Goal: Task Accomplishment & Management: Manage account settings

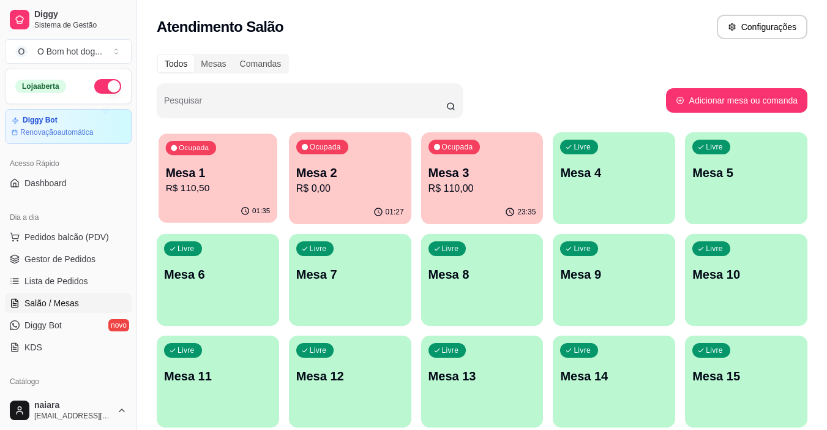
click at [235, 184] on p "R$ 110,50" at bounding box center [218, 188] width 105 height 14
click at [324, 168] on p "Mesa 2" at bounding box center [350, 172] width 108 height 17
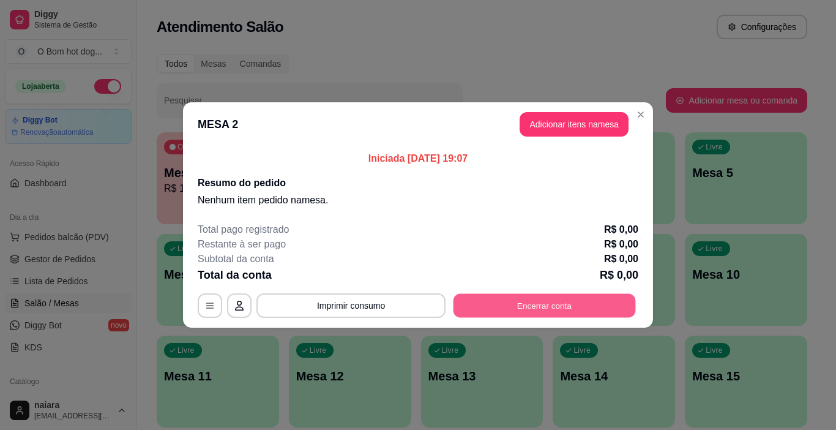
click at [536, 302] on button "Encerrar conta" at bounding box center [545, 306] width 182 height 24
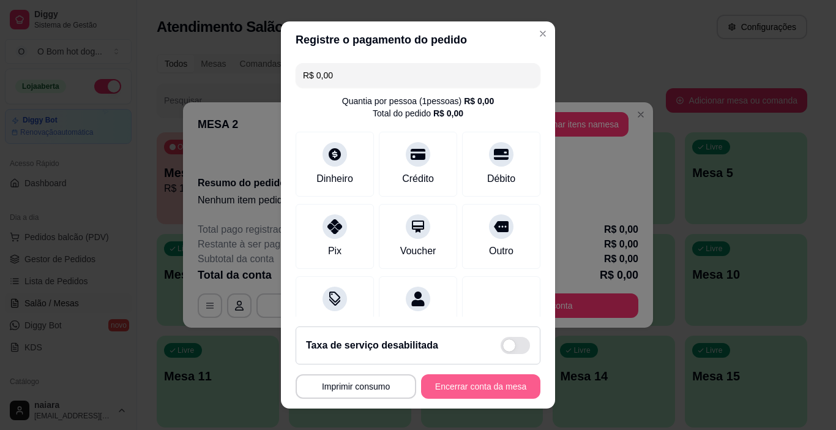
click at [466, 382] on button "Encerrar conta da mesa" at bounding box center [480, 386] width 119 height 24
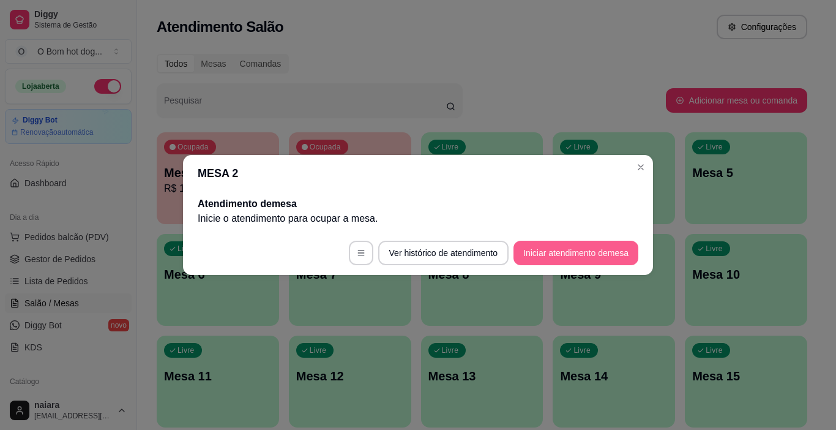
click at [597, 255] on button "Iniciar atendimento de mesa" at bounding box center [575, 253] width 125 height 24
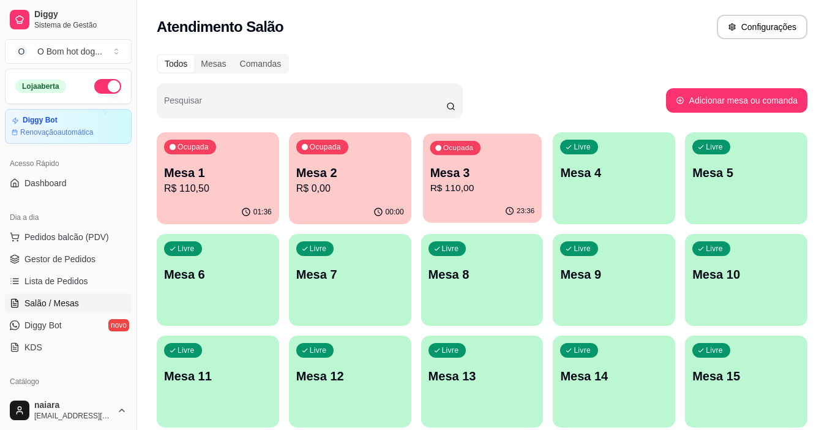
click at [492, 181] on p "R$ 110,00" at bounding box center [482, 188] width 105 height 14
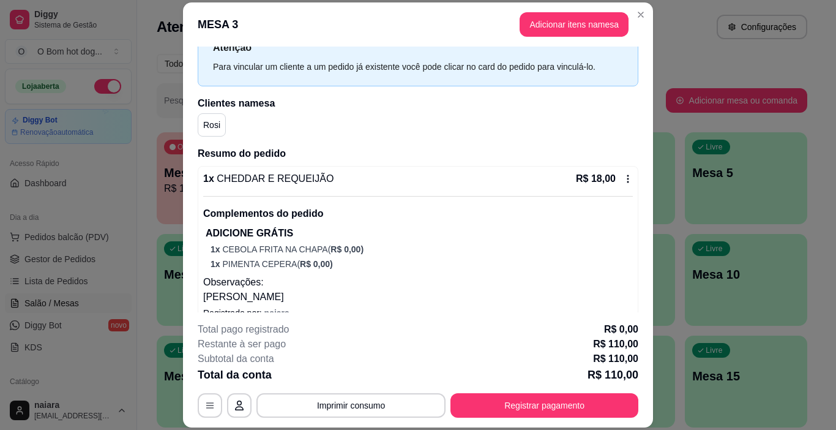
scroll to position [46, 0]
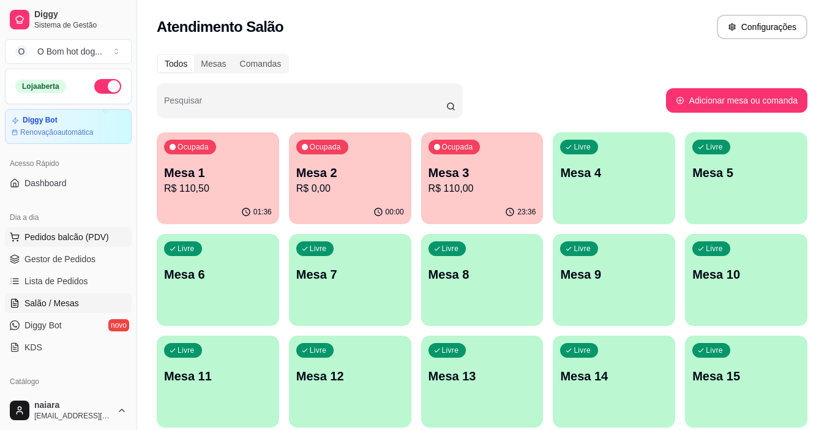
click at [89, 236] on span "Pedidos balcão (PDV)" at bounding box center [66, 237] width 84 height 12
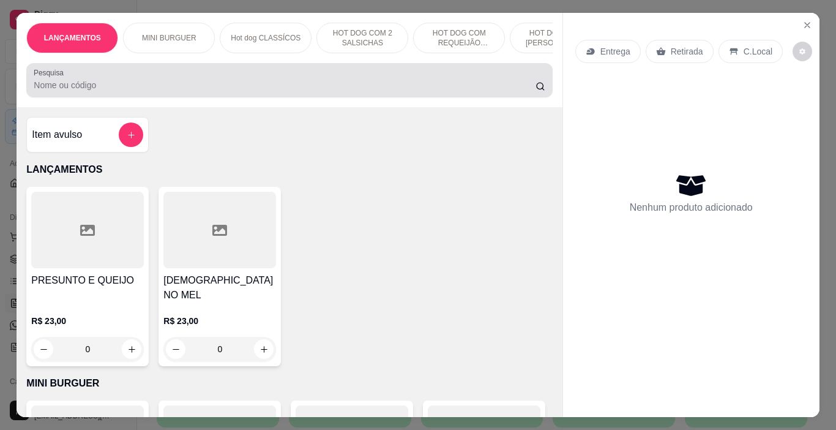
click at [105, 91] on input "Pesquisa" at bounding box center [285, 85] width 502 height 12
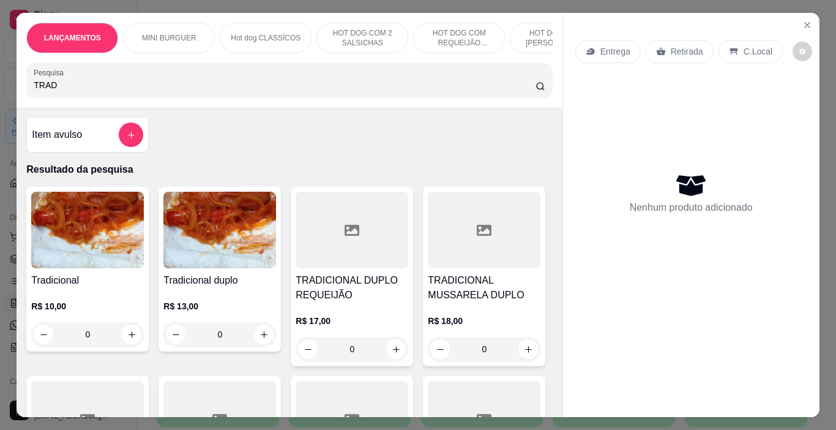
type input "TRAD"
click at [224, 214] on img at bounding box center [219, 230] width 113 height 77
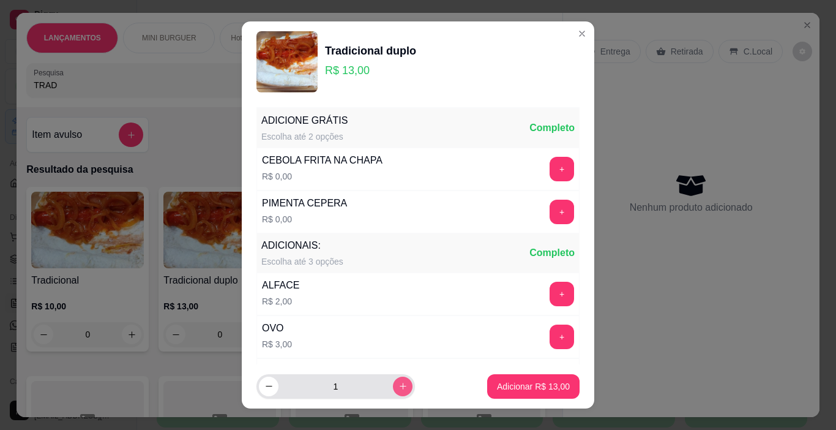
click at [398, 389] on icon "increase-product-quantity" at bounding box center [402, 385] width 9 height 9
type input "2"
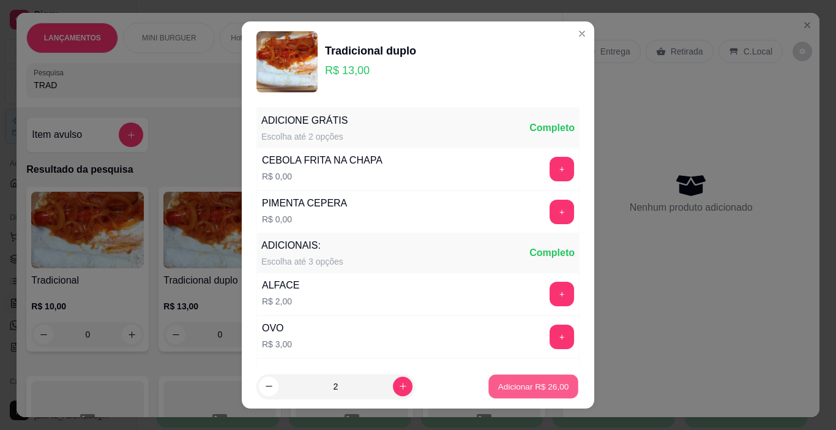
click at [516, 389] on p "Adicionar R$ 26,00" at bounding box center [533, 386] width 71 height 12
type input "2"
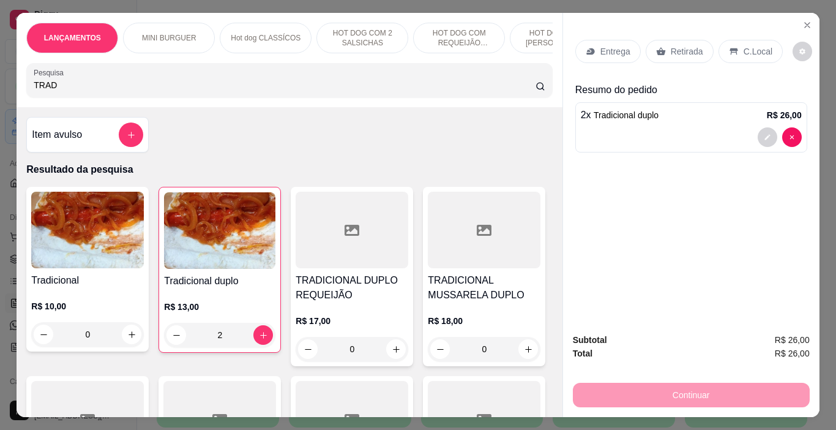
click at [673, 40] on div "Retirada" at bounding box center [680, 51] width 68 height 23
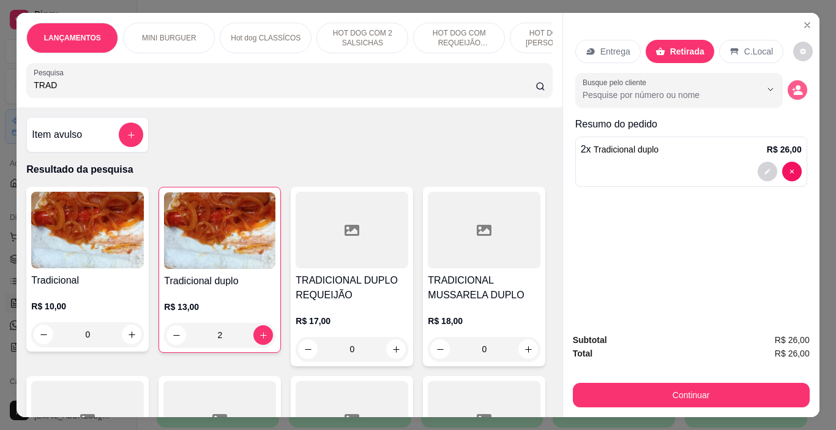
click at [792, 84] on icon "decrease-product-quantity" at bounding box center [797, 89] width 11 height 11
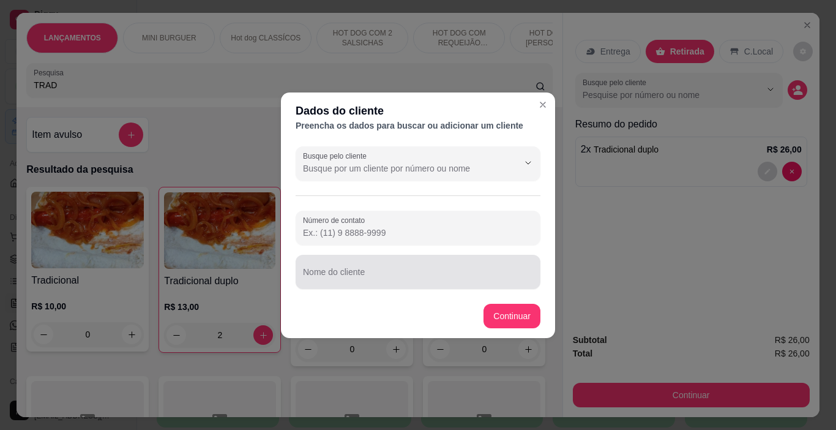
click at [368, 282] on input "Nome do cliente" at bounding box center [418, 277] width 230 height 12
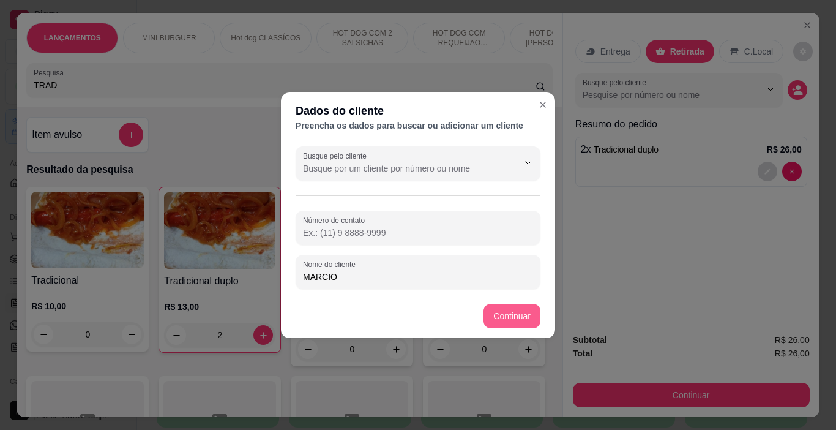
type input "MARCIO"
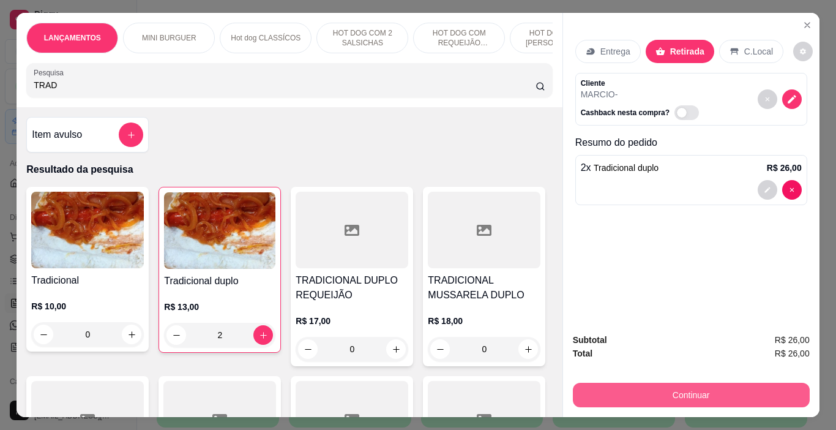
click at [698, 390] on button "Continuar" at bounding box center [691, 395] width 237 height 24
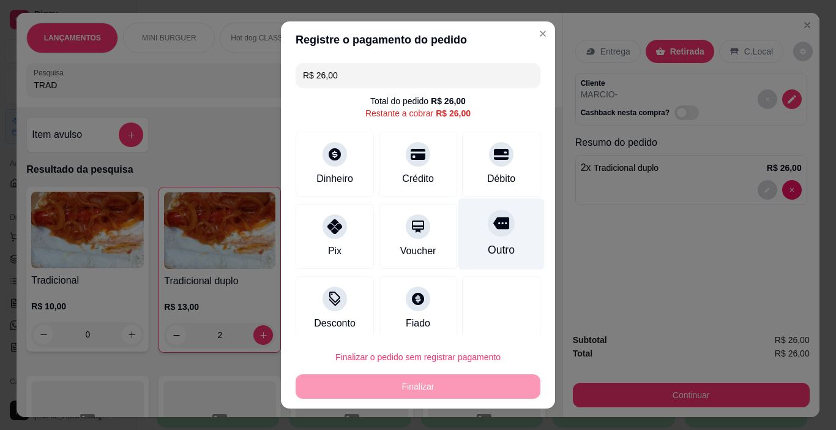
click at [493, 223] on icon at bounding box center [501, 223] width 16 height 12
type input "R$ 0,00"
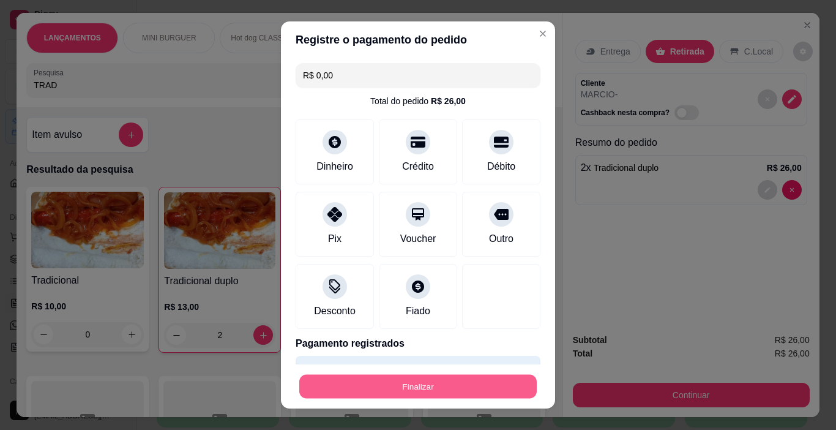
click at [460, 386] on button "Finalizar" at bounding box center [417, 387] width 237 height 24
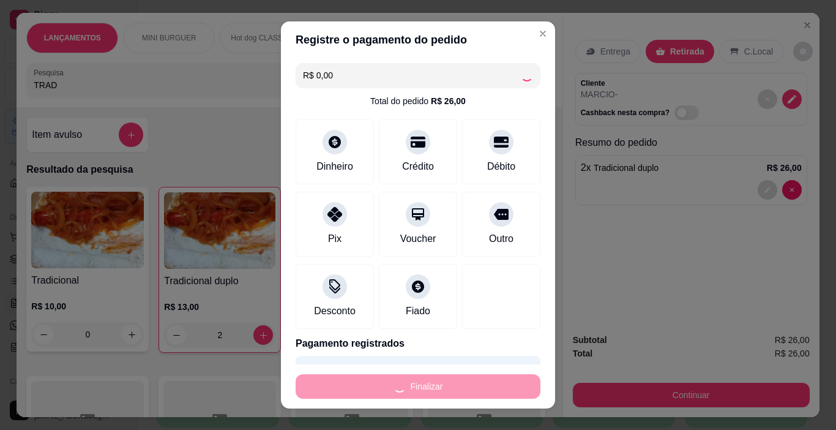
type input "0"
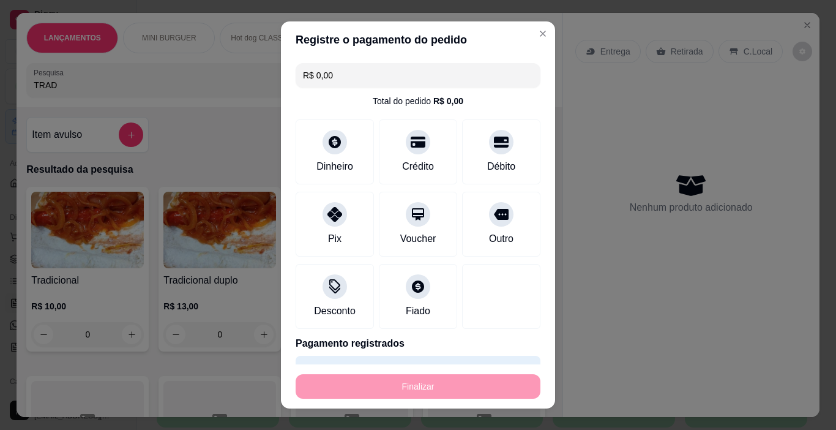
type input "-R$ 26,00"
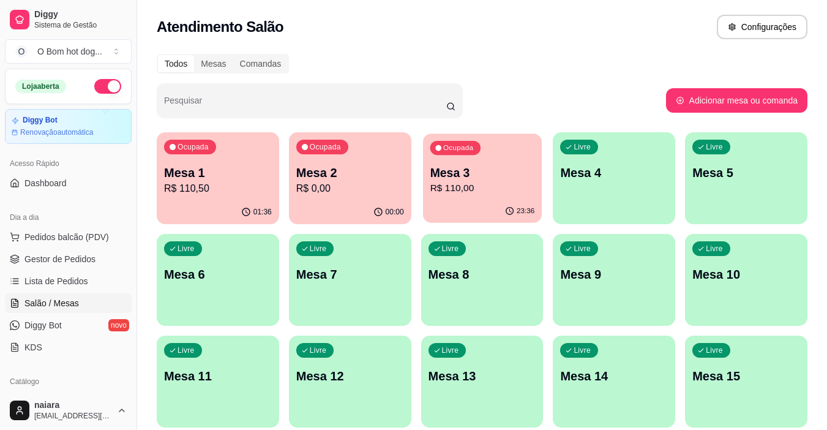
click at [492, 177] on p "Mesa 3" at bounding box center [482, 173] width 105 height 17
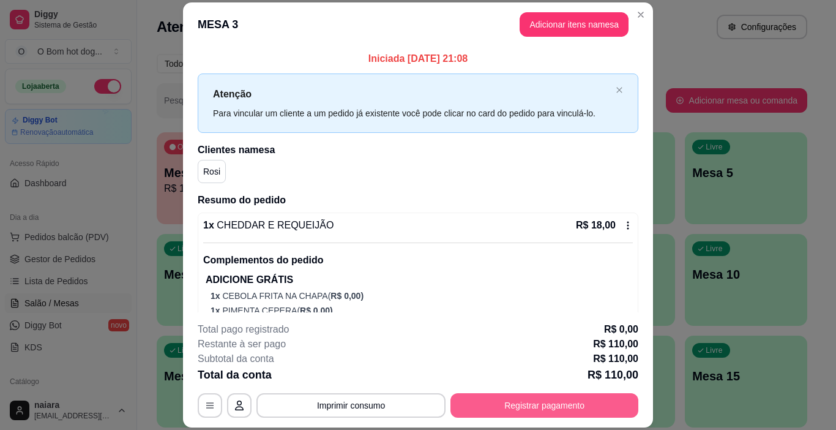
click at [536, 405] on button "Registrar pagamento" at bounding box center [544, 405] width 188 height 24
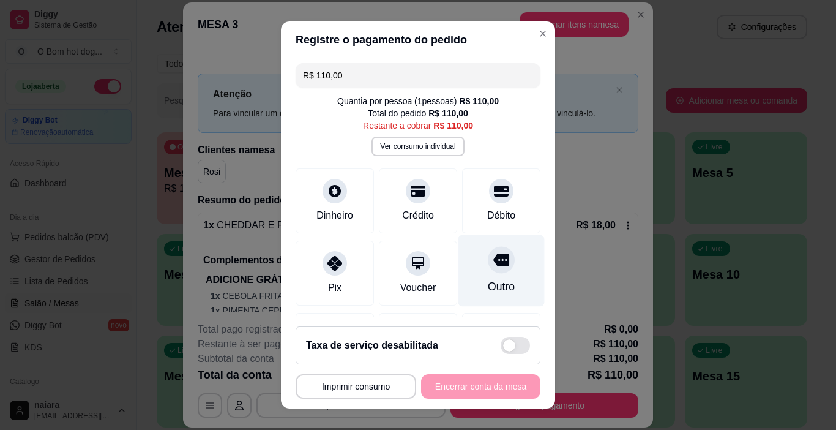
click at [493, 275] on div "Outro" at bounding box center [501, 271] width 86 height 72
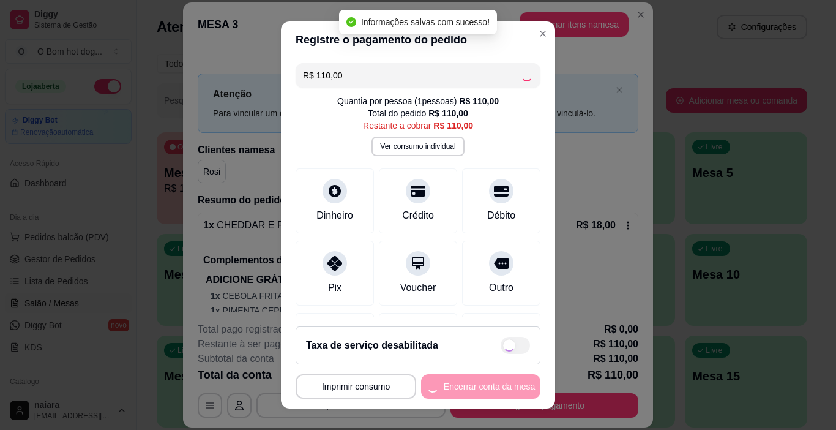
type input "R$ 0,00"
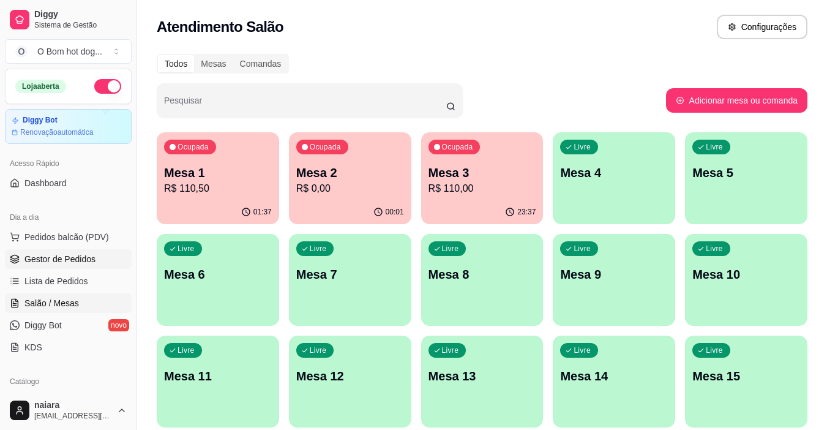
click at [64, 259] on span "Gestor de Pedidos" at bounding box center [59, 259] width 71 height 12
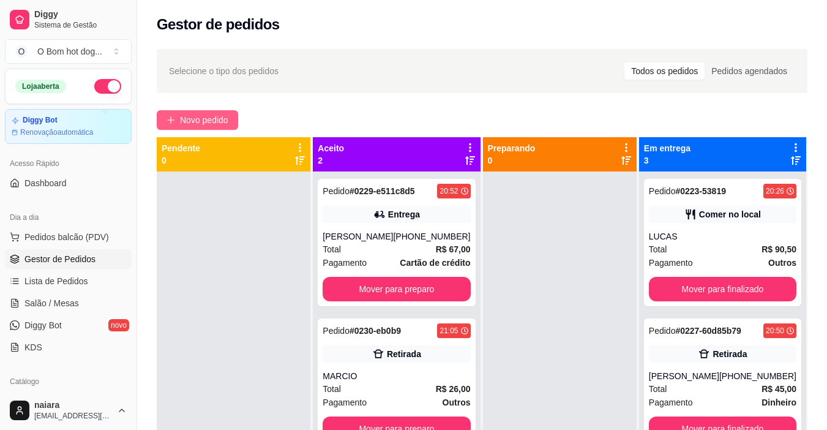
click at [197, 118] on span "Novo pedido" at bounding box center [204, 119] width 48 height 13
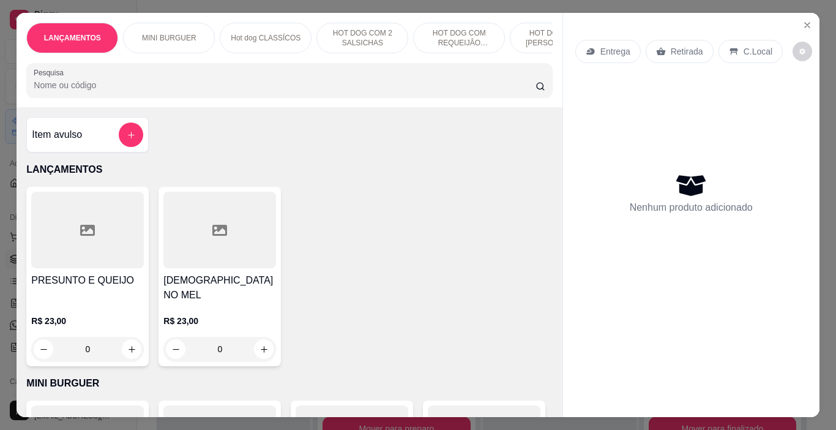
click at [94, 87] on input "Pesquisa" at bounding box center [285, 85] width 502 height 12
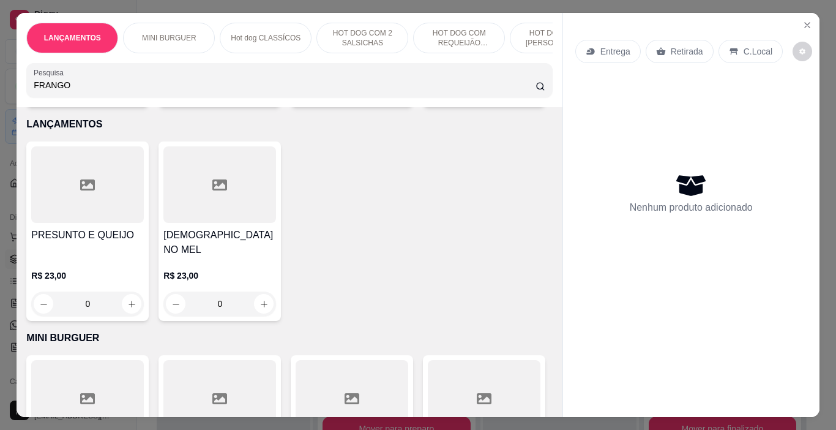
scroll to position [245, 0]
type input "FRANGO"
click at [428, 102] on div "0" at bounding box center [484, 89] width 113 height 24
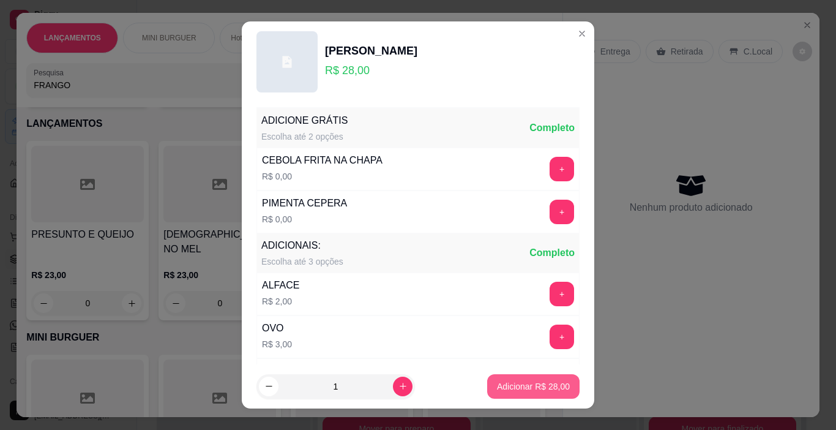
click at [541, 386] on p "Adicionar R$ 28,00" at bounding box center [533, 386] width 73 height 12
type input "1"
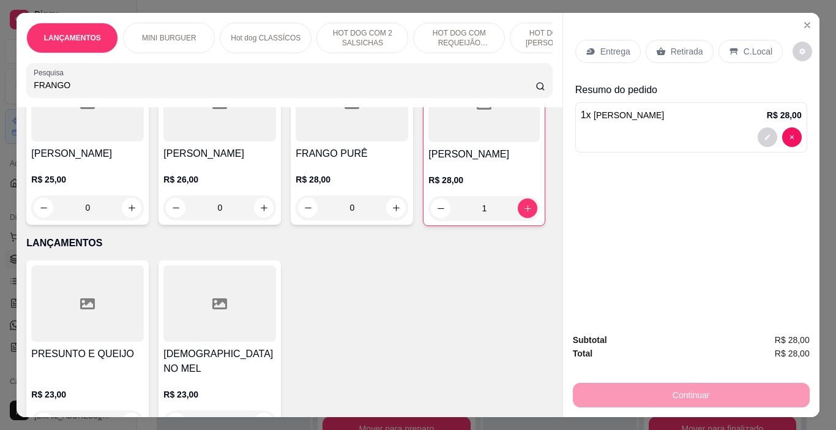
scroll to position [61, 0]
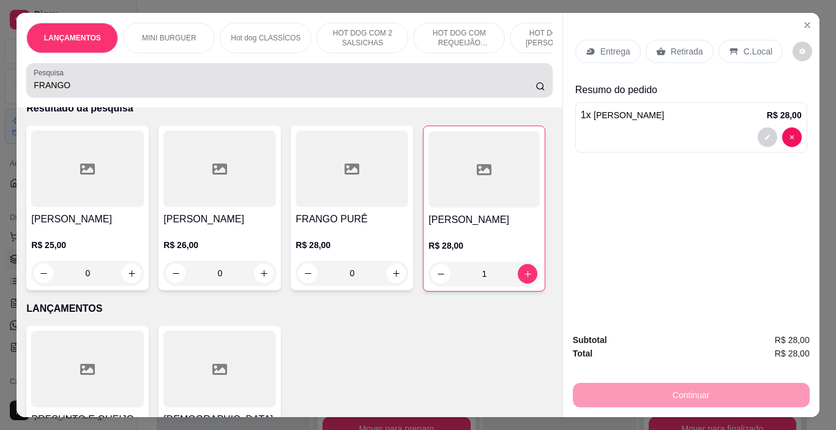
click at [77, 85] on input "FRANGO" at bounding box center [285, 85] width 502 height 12
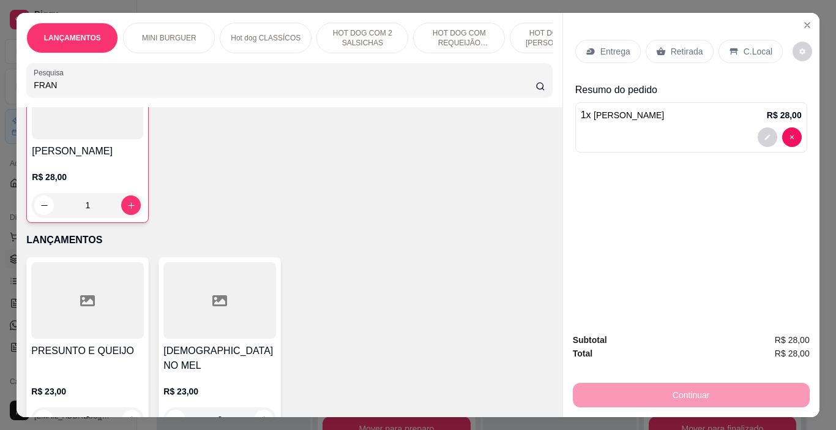
scroll to position [306, 0]
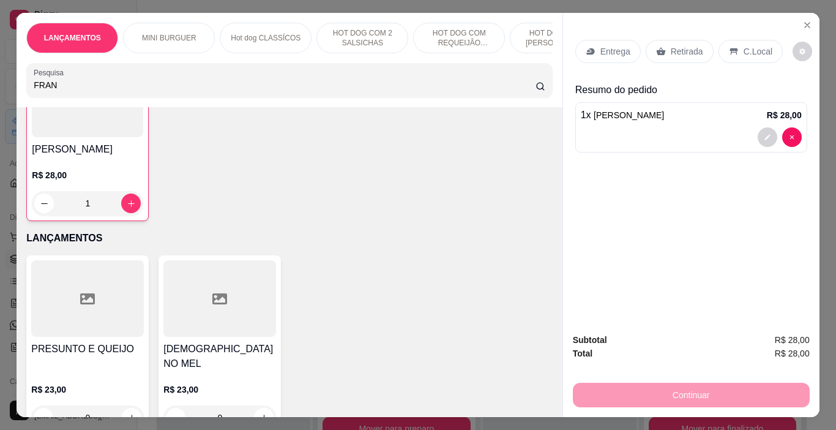
type input "FRAN"
click at [428, 40] on div "0" at bounding box center [484, 28] width 113 height 24
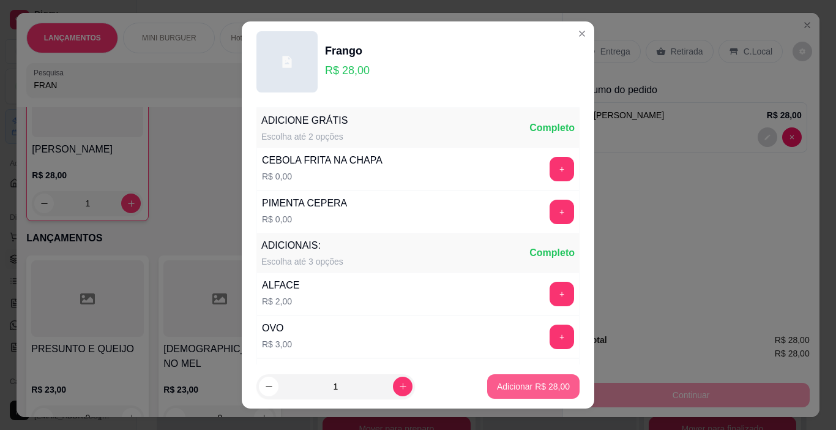
click at [497, 382] on p "Adicionar R$ 28,00" at bounding box center [533, 386] width 73 height 12
type input "1"
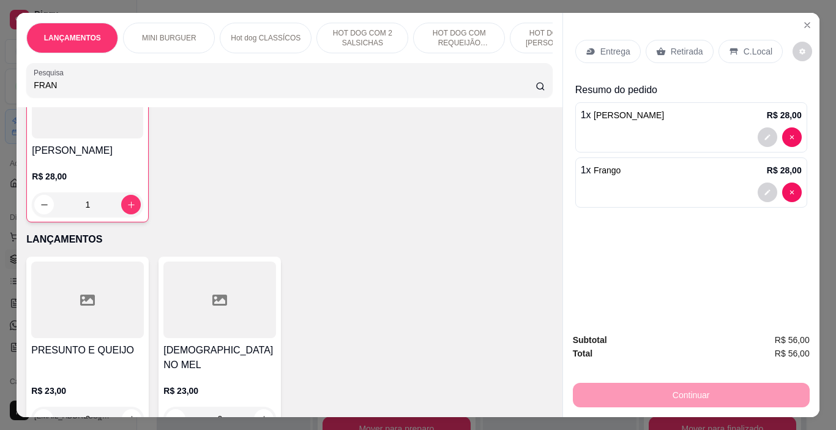
scroll to position [307, 0]
click at [683, 45] on p "Retirada" at bounding box center [687, 51] width 32 height 12
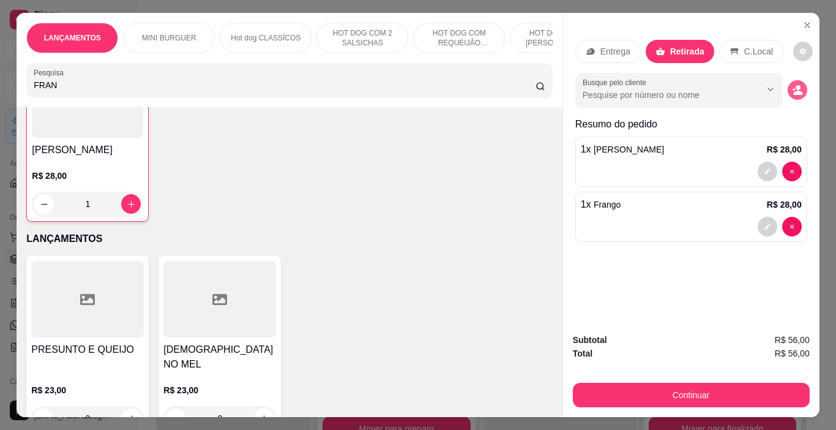
click at [793, 91] on icon "decrease-product-quantity" at bounding box center [797, 93] width 9 height 4
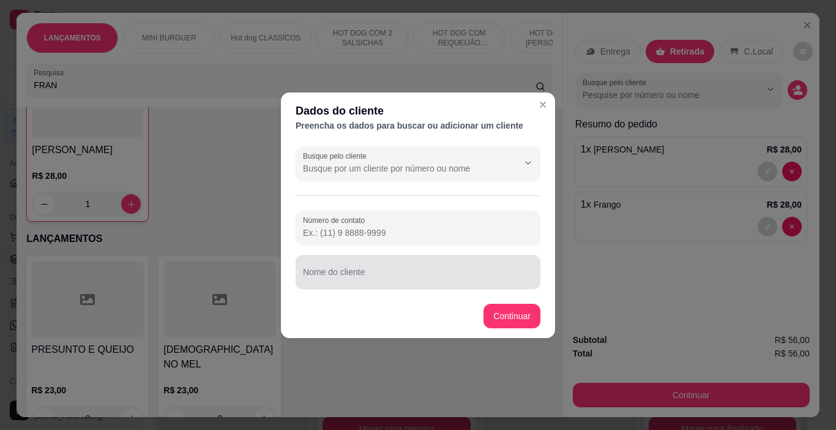
drag, startPoint x: 361, startPoint y: 275, endPoint x: 297, endPoint y: 252, distance: 68.3
click at [362, 275] on input "Nome do cliente" at bounding box center [418, 277] width 230 height 12
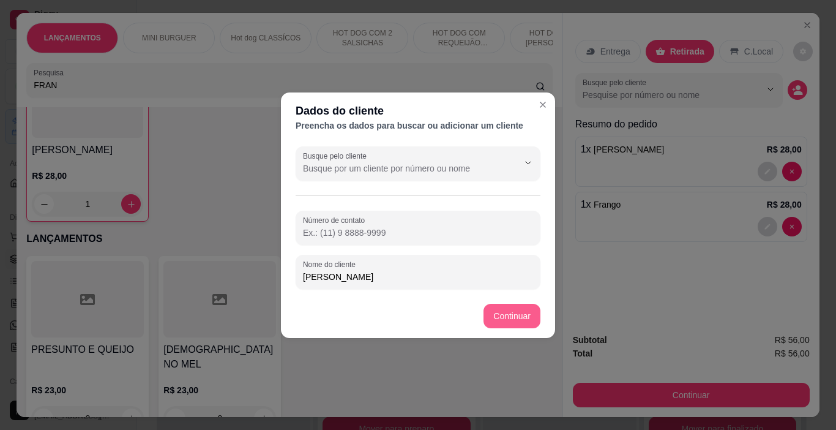
type input "[PERSON_NAME]"
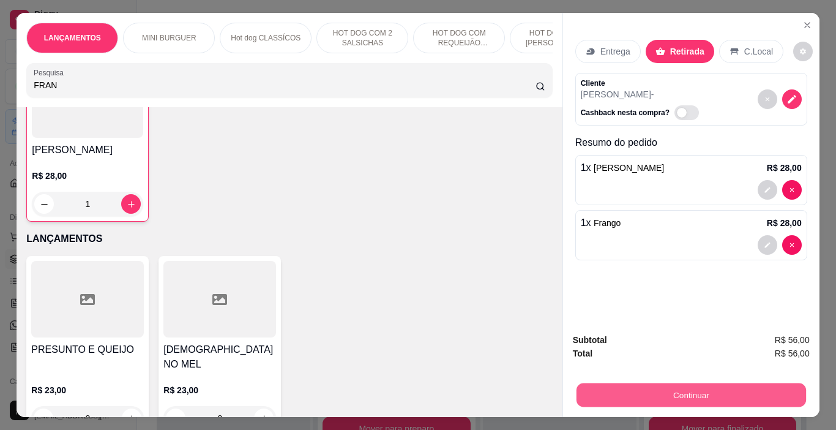
click at [695, 393] on button "Continuar" at bounding box center [691, 395] width 230 height 24
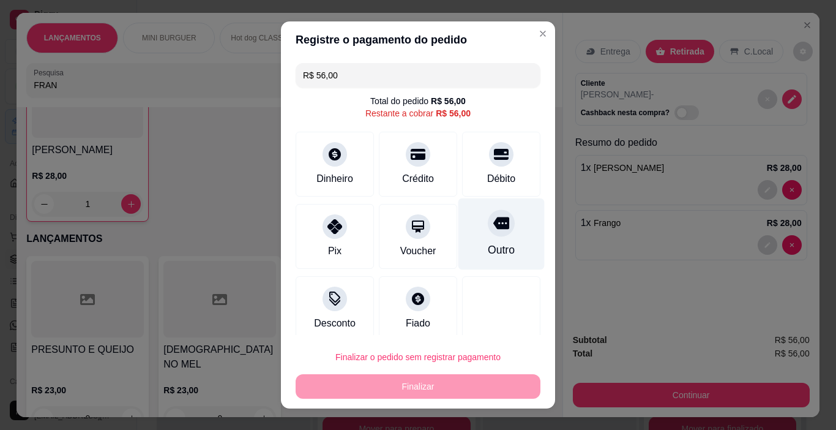
click at [475, 241] on div "Outro" at bounding box center [501, 234] width 86 height 72
type input "R$ 0,00"
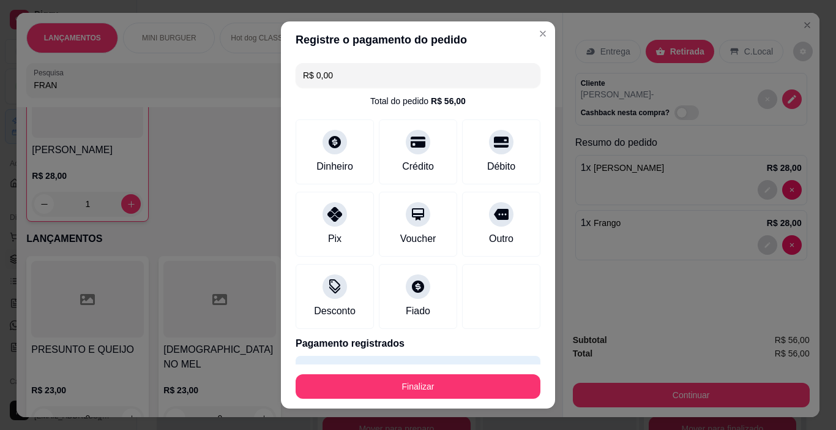
drag, startPoint x: 489, startPoint y: 400, endPoint x: 479, endPoint y: 410, distance: 14.3
click at [481, 409] on div "Registre o pagamento do pedido R$ 0,00 Total do pedido R$ 56,00 Dinheiro Crédit…" at bounding box center [418, 215] width 836 height 430
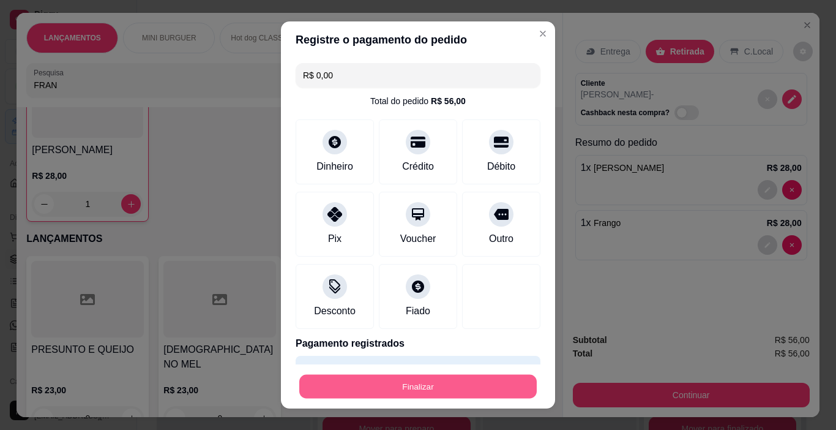
click at [456, 378] on button "Finalizar" at bounding box center [417, 387] width 237 height 24
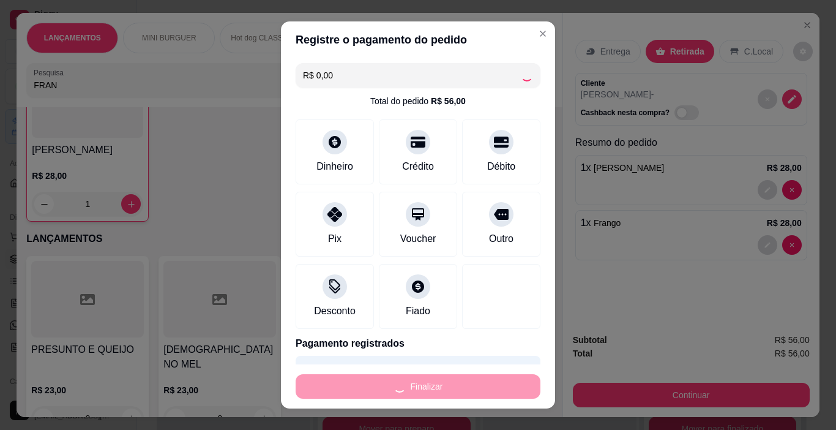
type input "0"
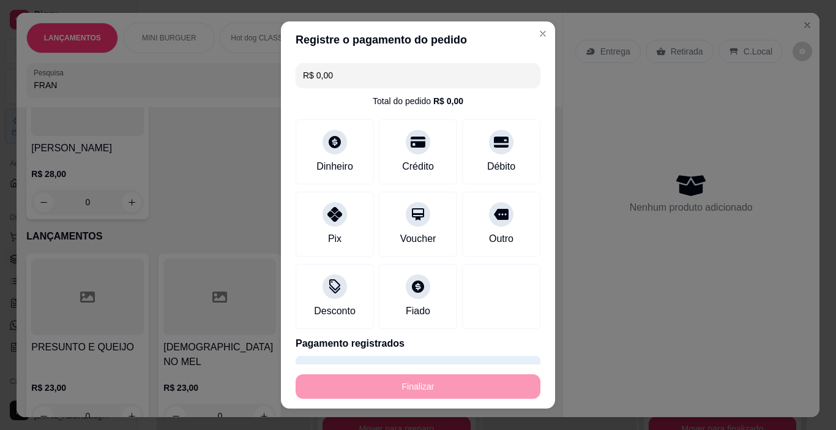
type input "-R$ 56,00"
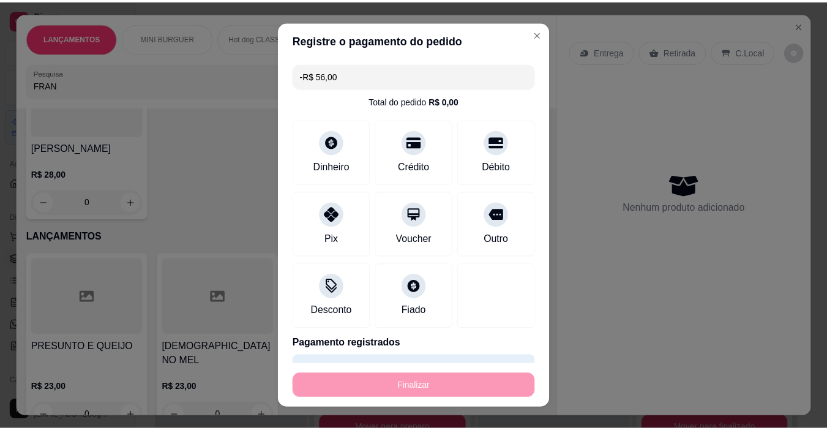
scroll to position [306, 0]
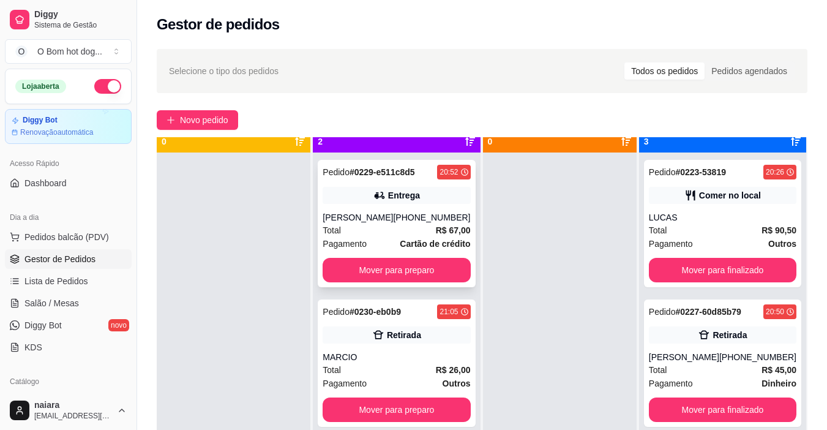
scroll to position [34, 0]
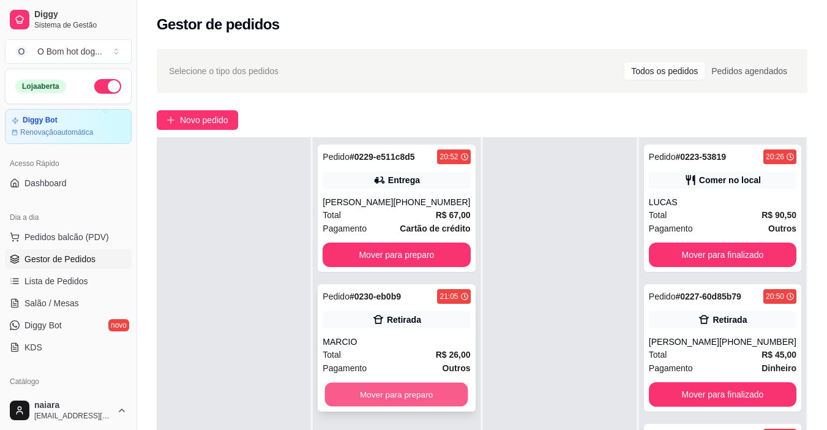
click at [404, 393] on button "Mover para preparo" at bounding box center [396, 395] width 143 height 24
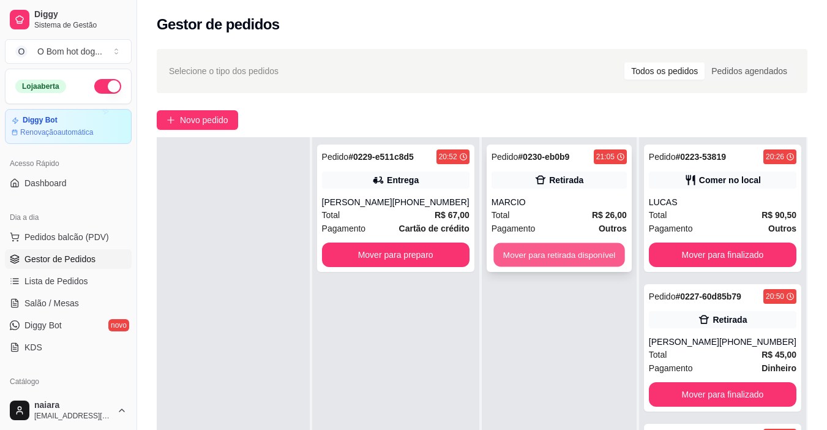
click at [595, 256] on button "Mover para retirada disponível" at bounding box center [558, 255] width 131 height 24
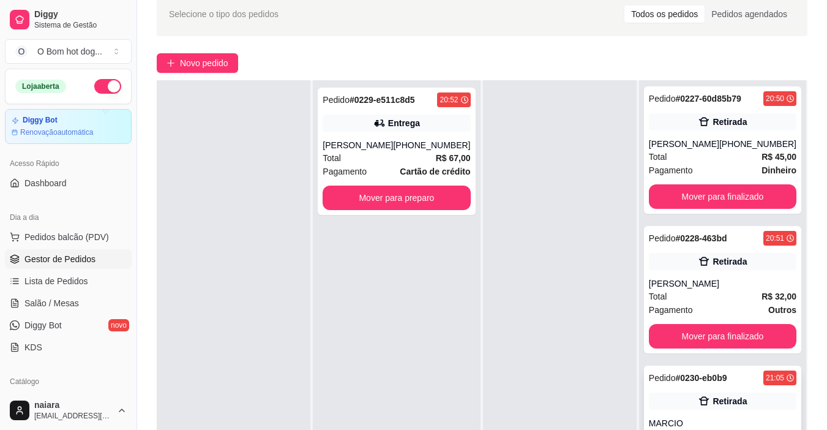
scroll to position [187, 0]
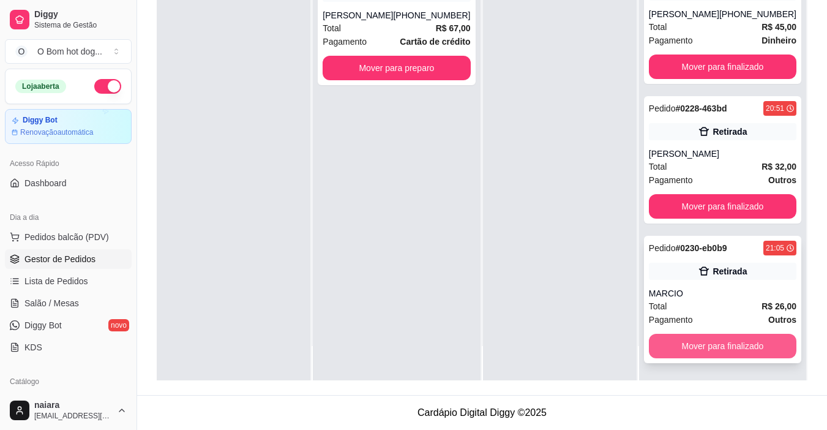
click at [703, 342] on button "Mover para finalizado" at bounding box center [723, 346] width 148 height 24
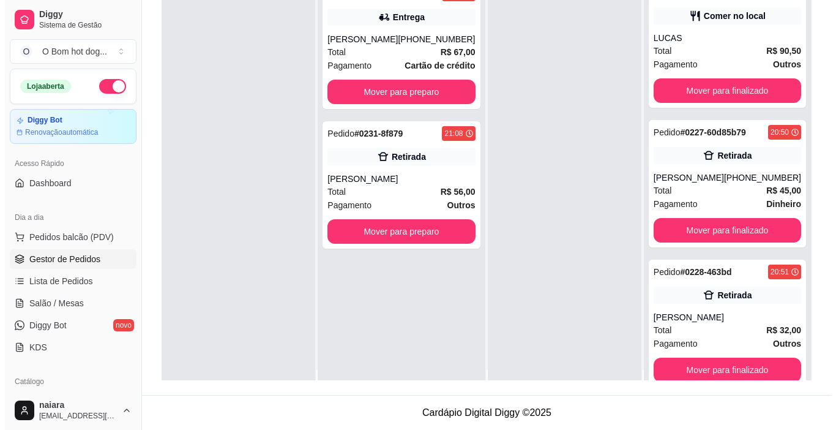
scroll to position [0, 0]
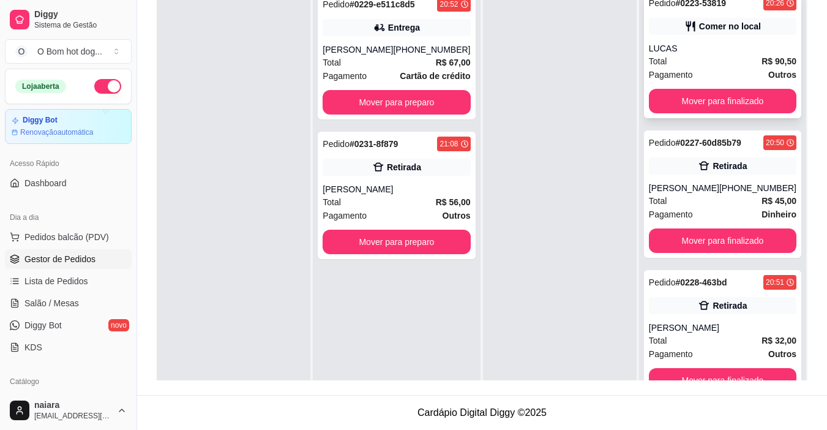
click at [719, 51] on div "LUCAS" at bounding box center [723, 48] width 148 height 12
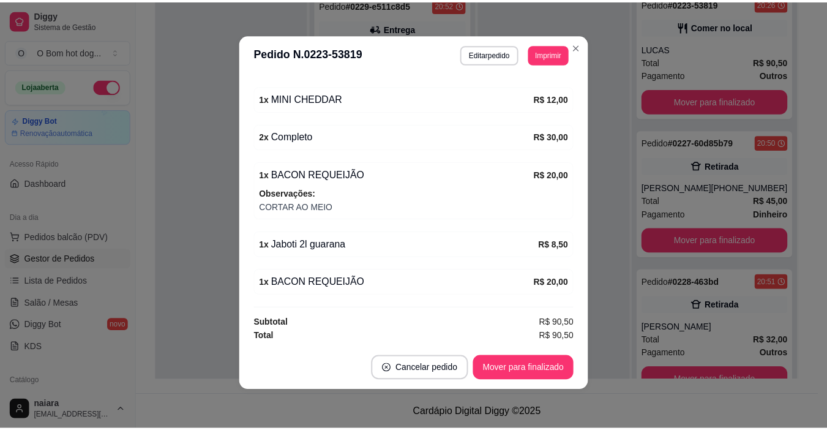
scroll to position [264, 0]
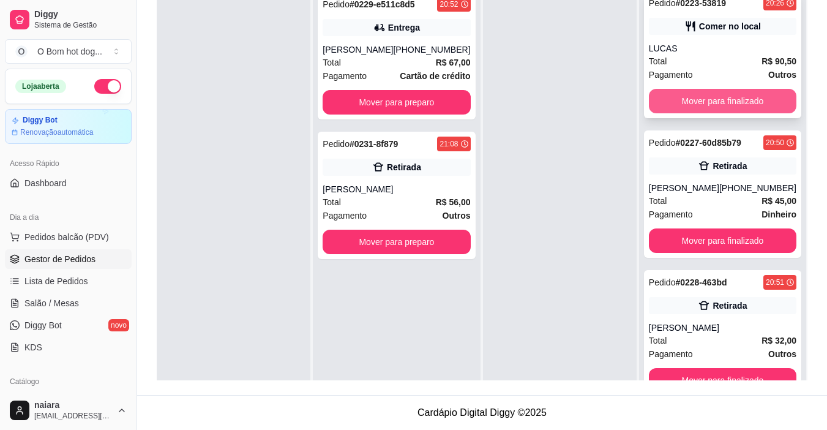
click at [711, 95] on button "Mover para finalizado" at bounding box center [723, 101] width 148 height 24
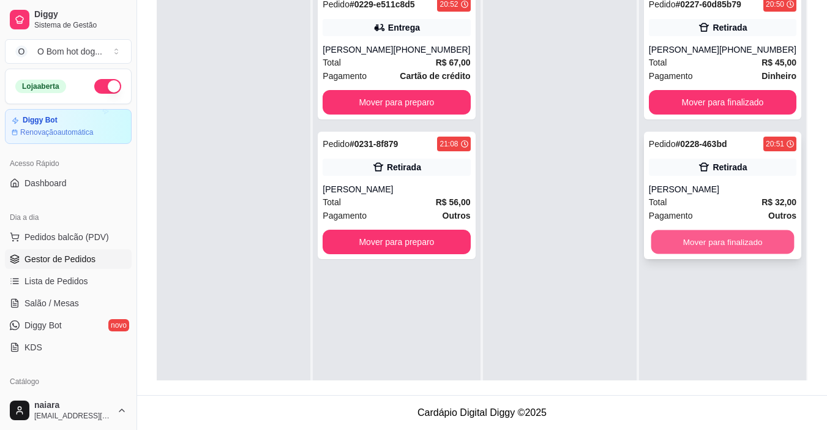
click at [720, 242] on button "Mover para finalizado" at bounding box center [722, 242] width 143 height 24
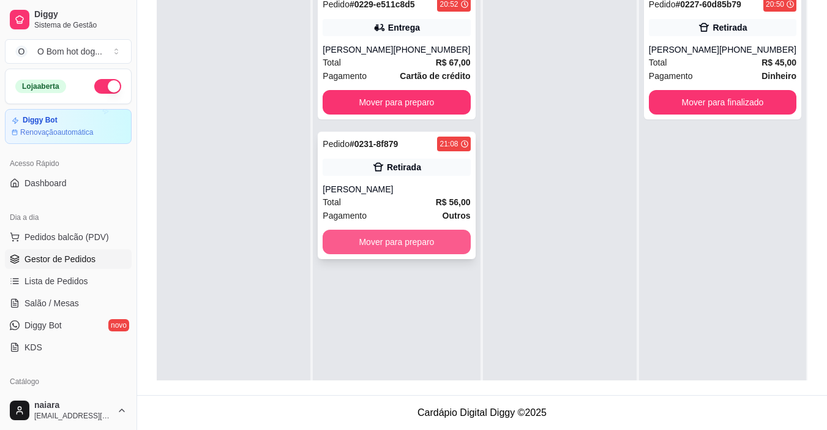
click at [362, 242] on button "Mover para preparo" at bounding box center [397, 242] width 148 height 24
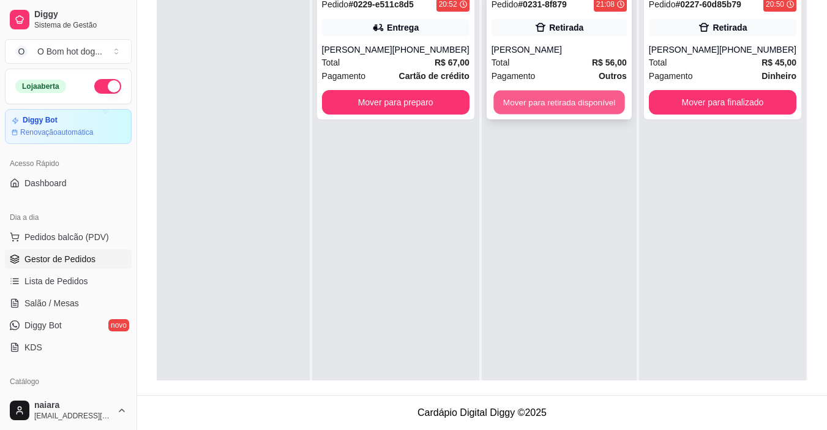
click at [542, 108] on button "Mover para retirada disponível" at bounding box center [558, 103] width 131 height 24
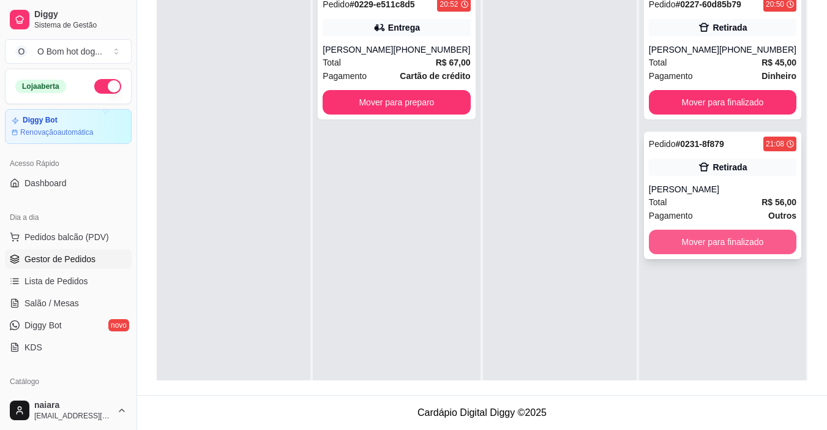
click at [715, 239] on button "Mover para finalizado" at bounding box center [723, 242] width 148 height 24
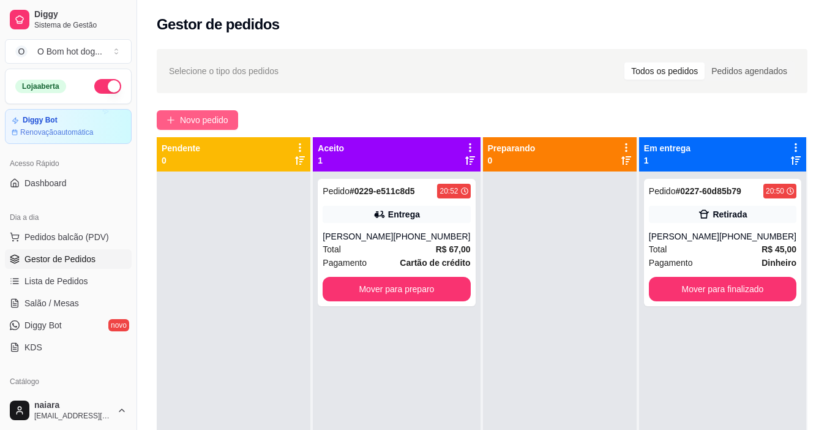
click at [228, 121] on span "Novo pedido" at bounding box center [204, 119] width 48 height 13
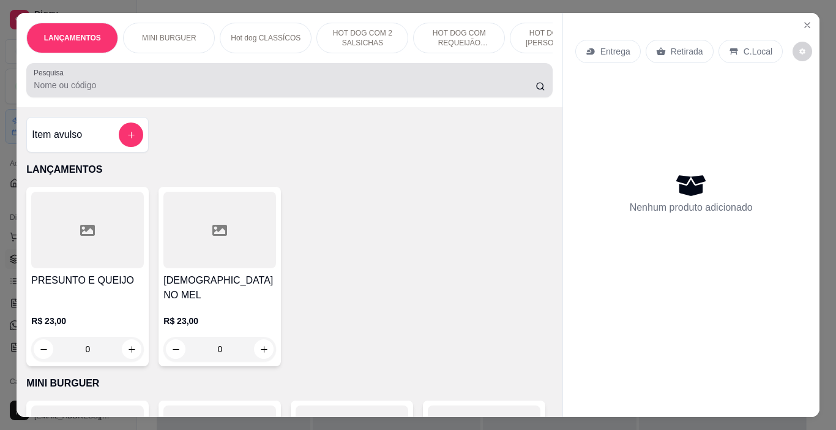
drag, startPoint x: 129, startPoint y: 100, endPoint x: 158, endPoint y: 72, distance: 40.7
click at [129, 97] on div "Pesquisa" at bounding box center [289, 80] width 526 height 34
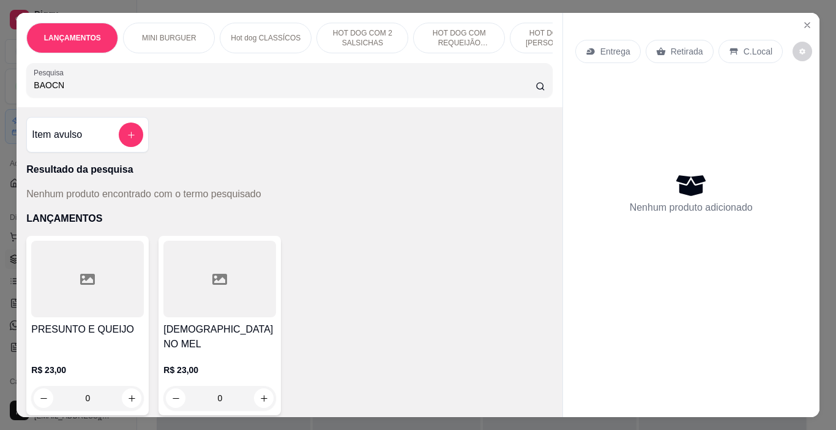
click at [51, 88] on input "BAOCN" at bounding box center [285, 85] width 502 height 12
click at [45, 88] on input "BAOCN" at bounding box center [285, 85] width 502 height 12
drag, startPoint x: 42, startPoint y: 92, endPoint x: 58, endPoint y: 78, distance: 20.4
click at [43, 91] on input "BACN" at bounding box center [285, 85] width 502 height 12
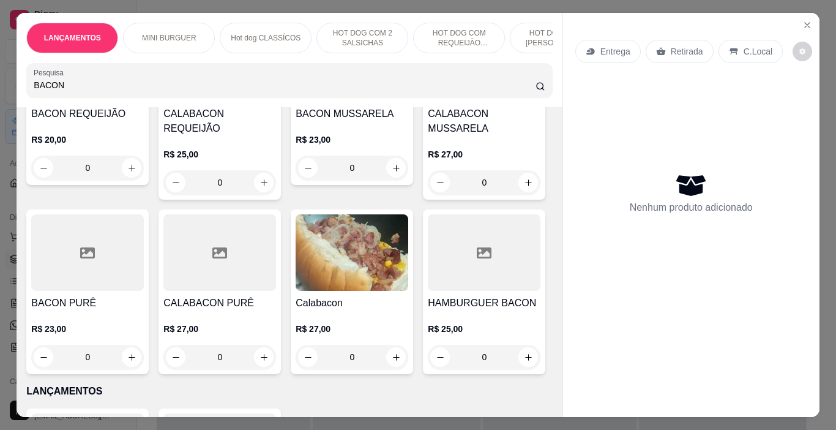
scroll to position [184, 0]
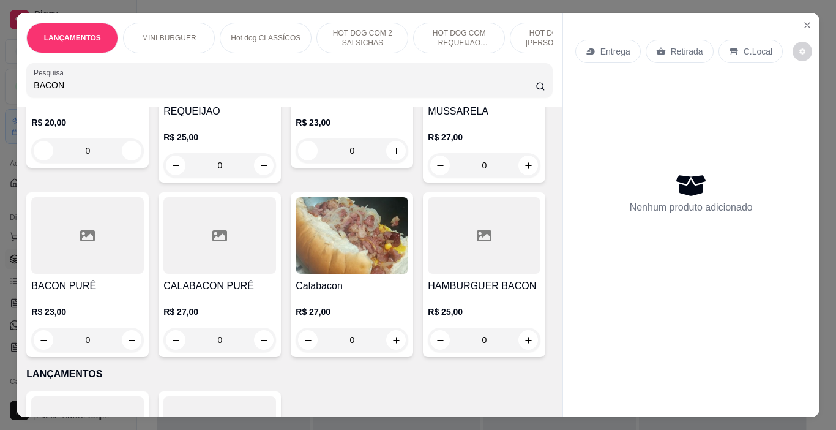
type input "BACON"
click at [388, 156] on div "0" at bounding box center [352, 150] width 113 height 24
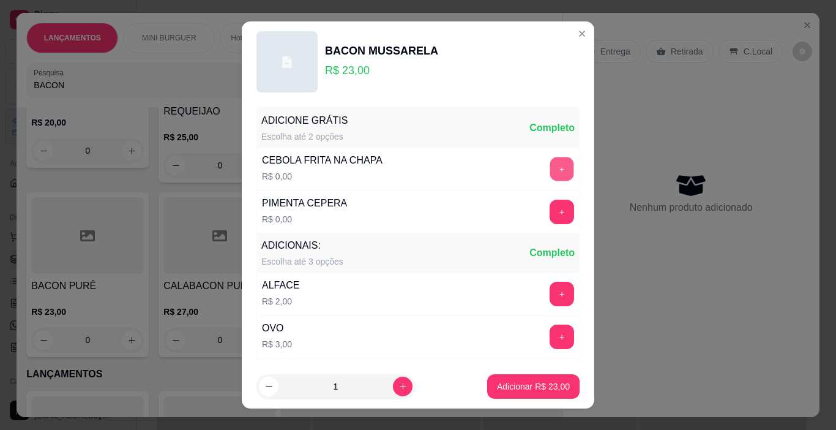
click at [550, 164] on button "+" at bounding box center [562, 169] width 24 height 24
click at [550, 203] on button "+" at bounding box center [562, 212] width 24 height 24
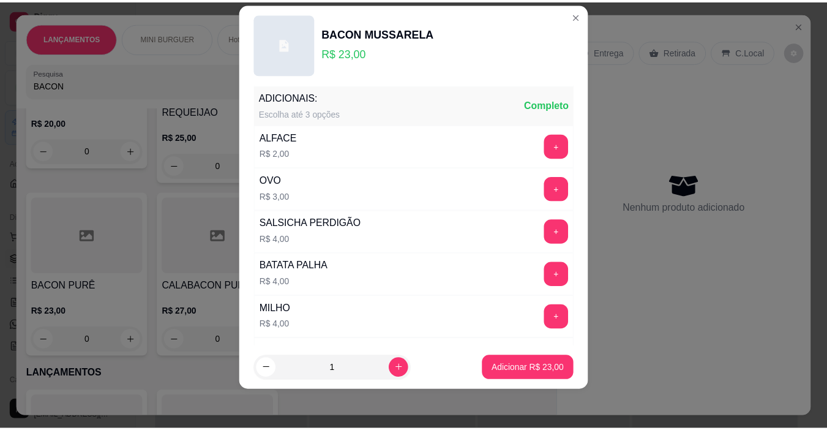
scroll to position [131, 0]
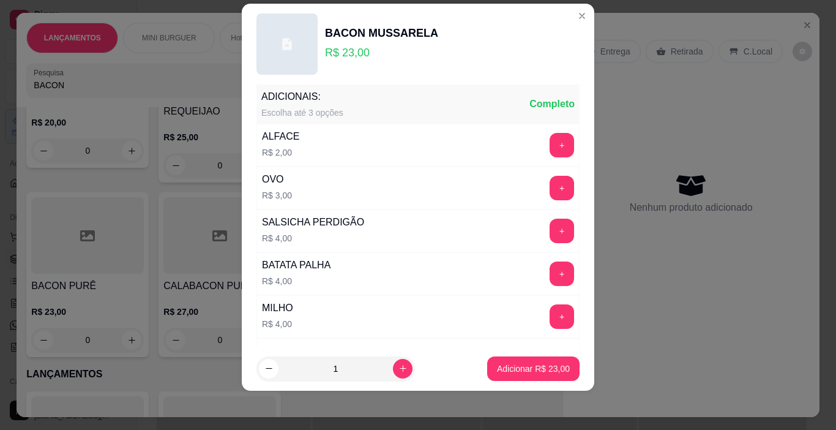
click at [561, 345] on div "ADICIONE GRÁTIS Escolha até 2 opções Completo CEBOLA FRITA NA CHAPA R$ 0,00 - 1…" at bounding box center [418, 215] width 353 height 262
click at [546, 370] on p "Adicionar R$ 23,00" at bounding box center [533, 368] width 73 height 12
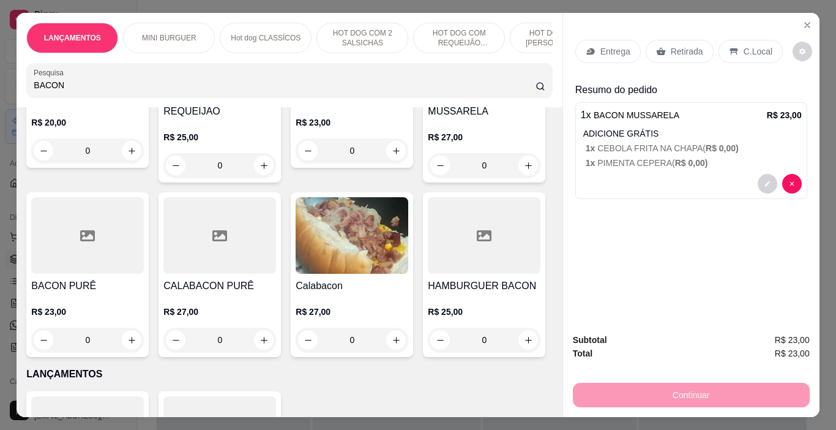
click at [671, 40] on div "Retirada" at bounding box center [680, 51] width 68 height 23
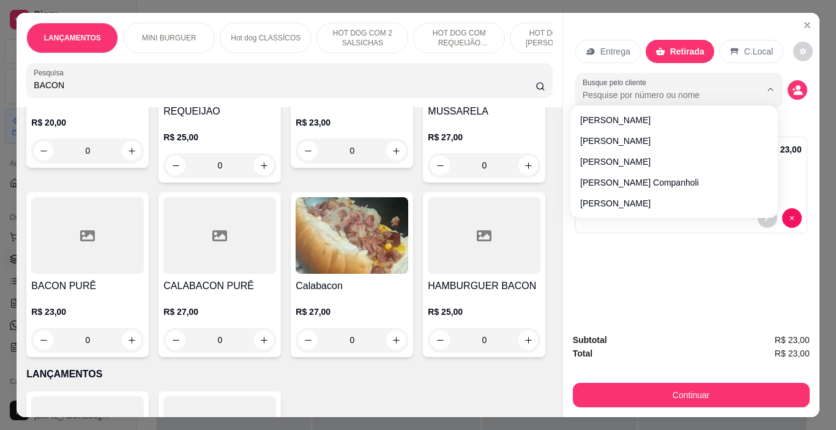
click at [708, 89] on input "Busque pelo cliente" at bounding box center [662, 95] width 159 height 12
click at [788, 80] on button "decrease-product-quantity" at bounding box center [798, 90] width 20 height 20
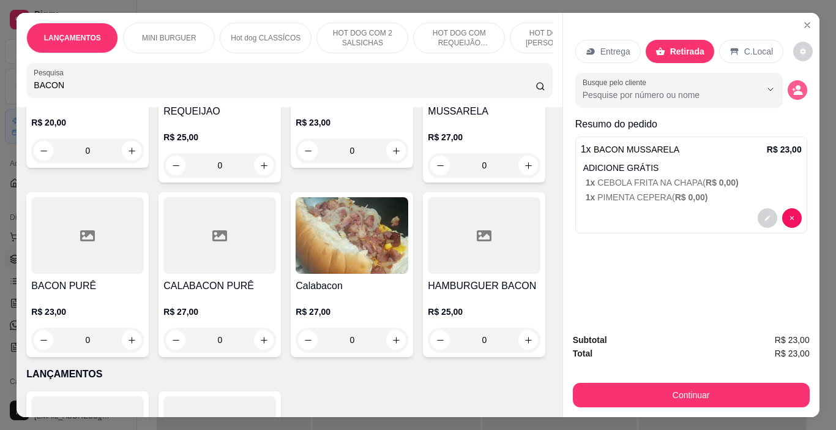
click at [789, 80] on button "decrease-product-quantity" at bounding box center [798, 90] width 20 height 20
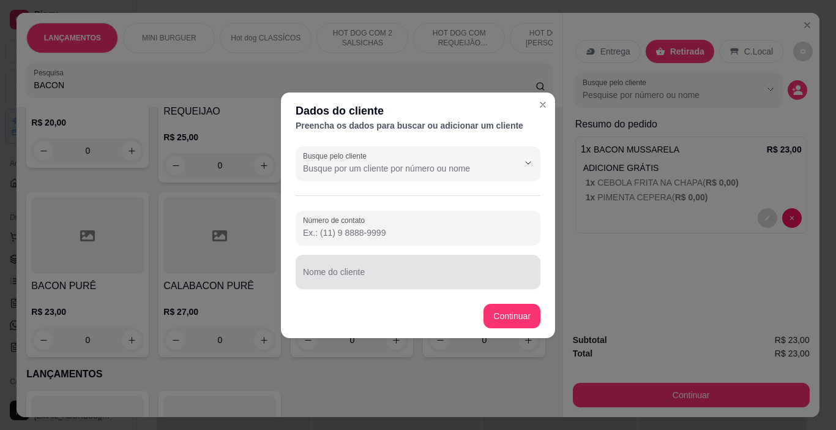
click at [342, 287] on div "Nome do cliente" at bounding box center [418, 272] width 245 height 34
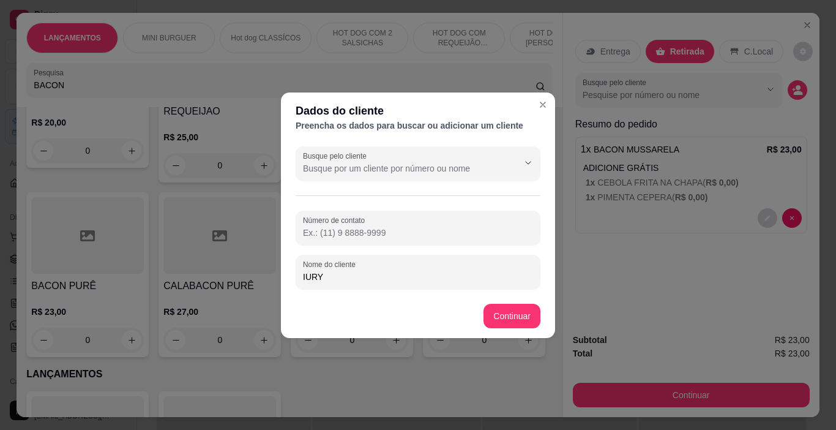
click at [305, 274] on input "IURY" at bounding box center [418, 277] width 230 height 12
click at [327, 276] on input "YURY" at bounding box center [418, 277] width 230 height 12
type input "[PERSON_NAME]"
click at [516, 329] on footer "Continuar" at bounding box center [418, 316] width 274 height 44
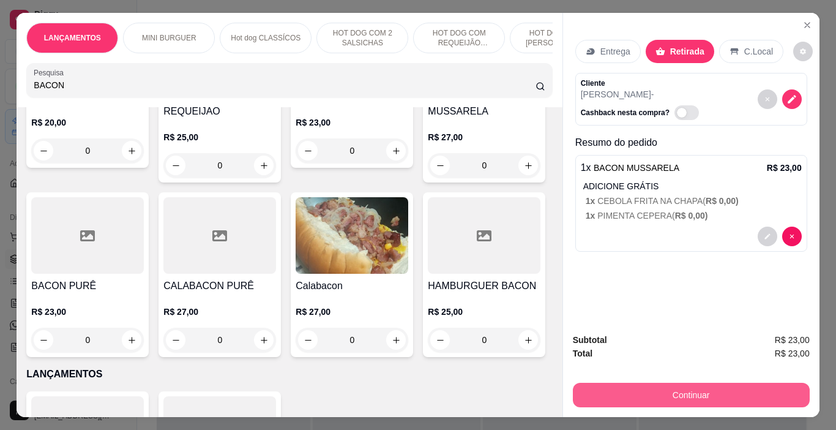
click at [646, 386] on button "Continuar" at bounding box center [691, 395] width 237 height 24
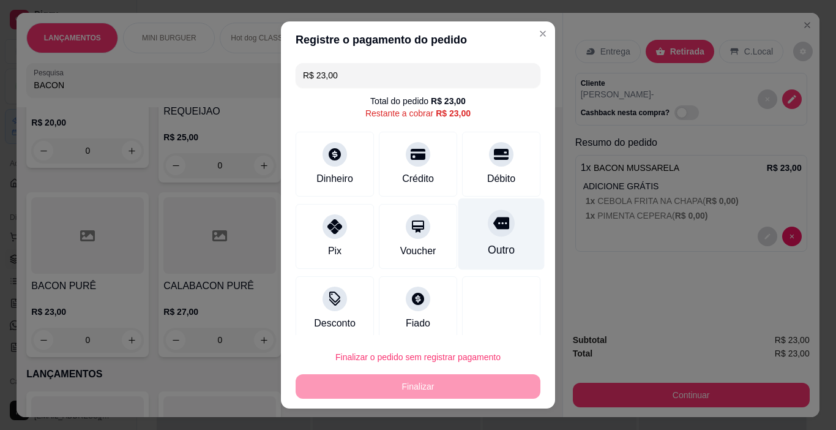
click at [493, 219] on icon at bounding box center [501, 223] width 16 height 12
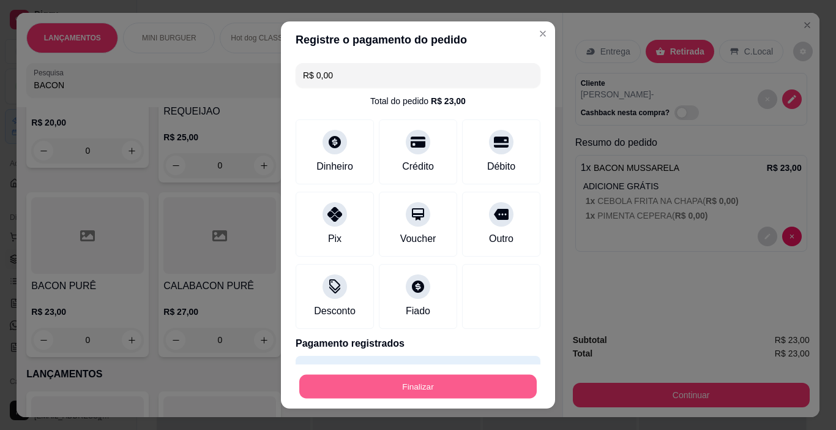
click at [455, 394] on button "Finalizar" at bounding box center [417, 387] width 237 height 24
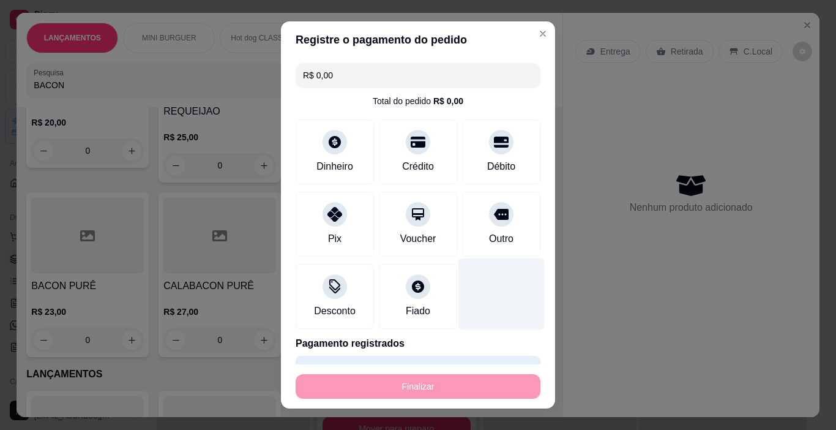
type input "-R$ 23,00"
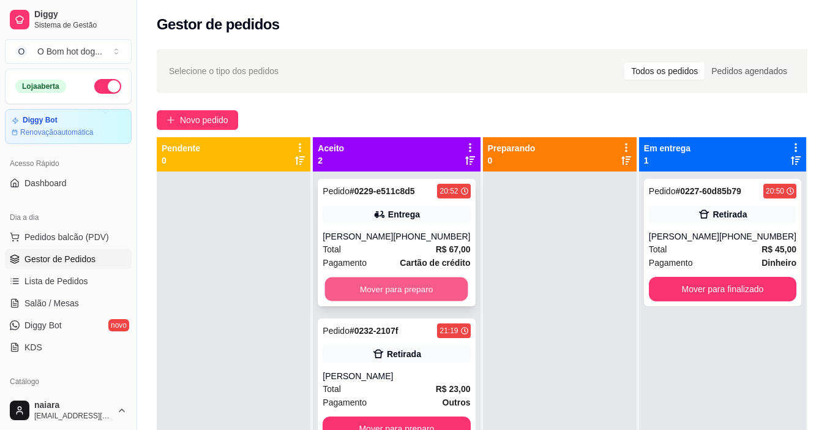
click at [460, 285] on button "Mover para preparo" at bounding box center [396, 289] width 143 height 24
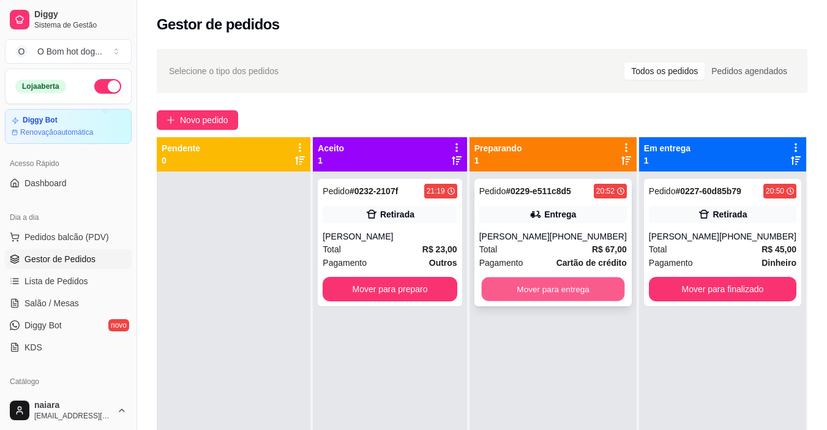
click at [594, 278] on button "Mover para entrega" at bounding box center [552, 289] width 143 height 24
click at [602, 289] on button "Mover para entrega" at bounding box center [552, 289] width 143 height 24
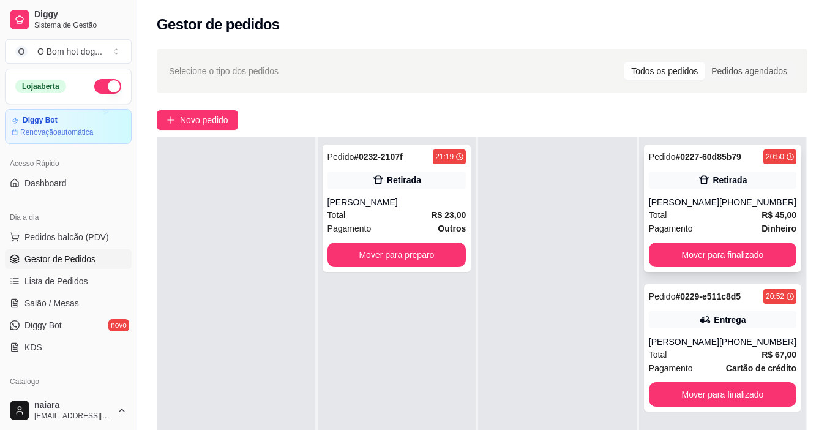
scroll to position [187, 0]
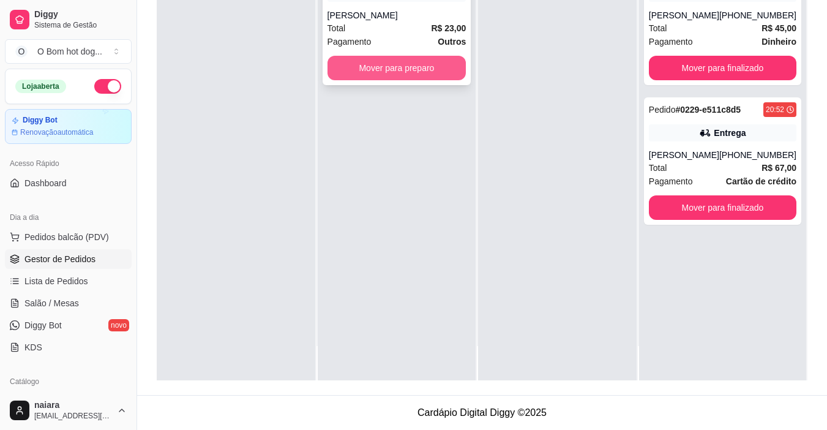
click at [360, 70] on button "Mover para preparo" at bounding box center [396, 68] width 139 height 24
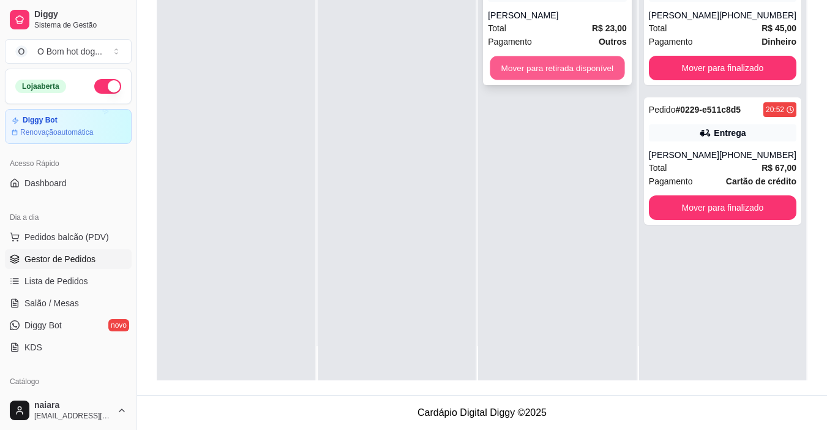
click at [514, 65] on button "Mover para retirada disponível" at bounding box center [557, 68] width 135 height 24
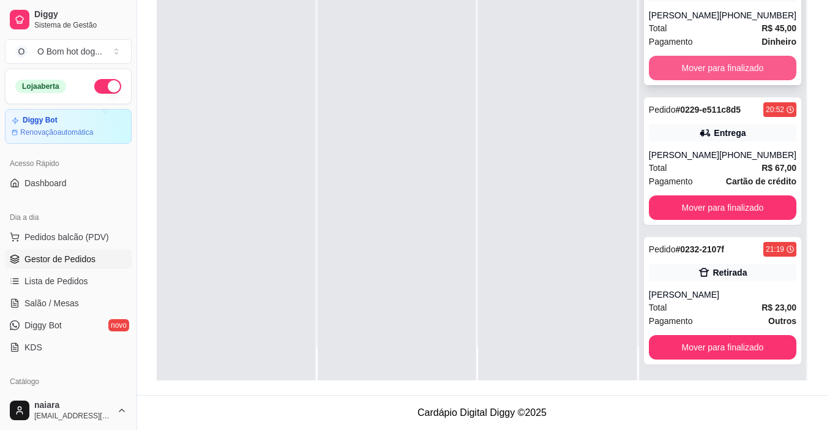
click at [692, 67] on button "Mover para finalizado" at bounding box center [723, 68] width 148 height 24
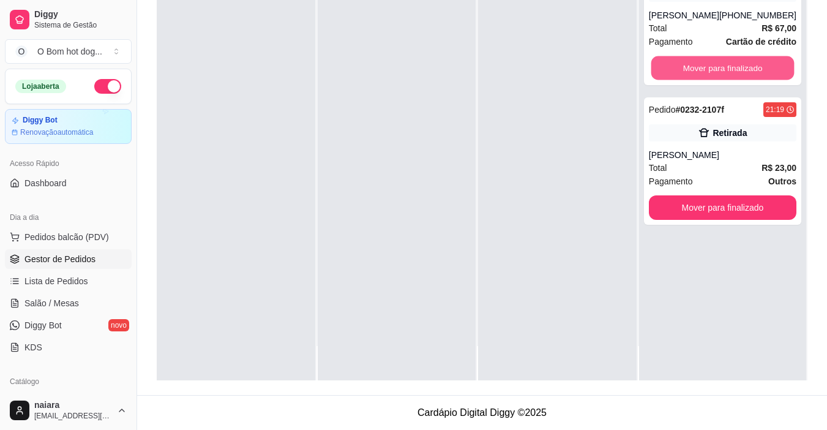
click at [692, 67] on button "Mover para finalizado" at bounding box center [722, 68] width 143 height 24
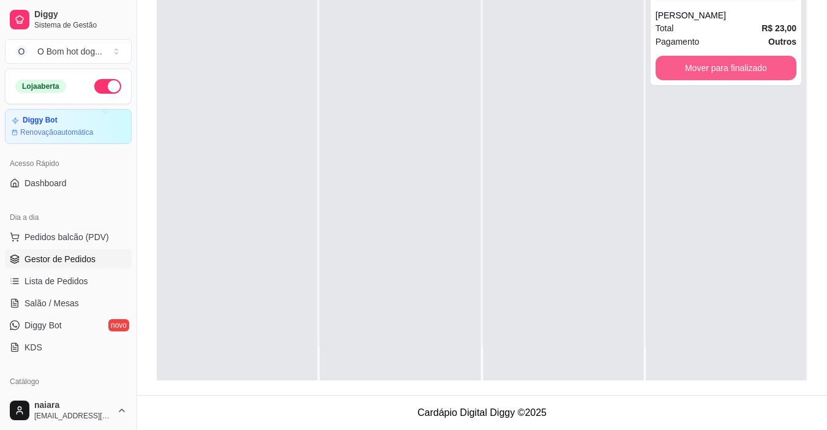
click at [692, 67] on button "Mover para finalizado" at bounding box center [725, 68] width 141 height 24
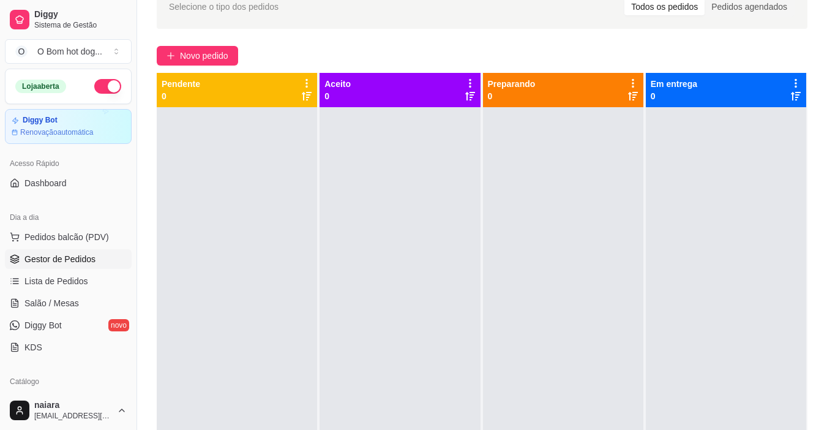
scroll to position [0, 0]
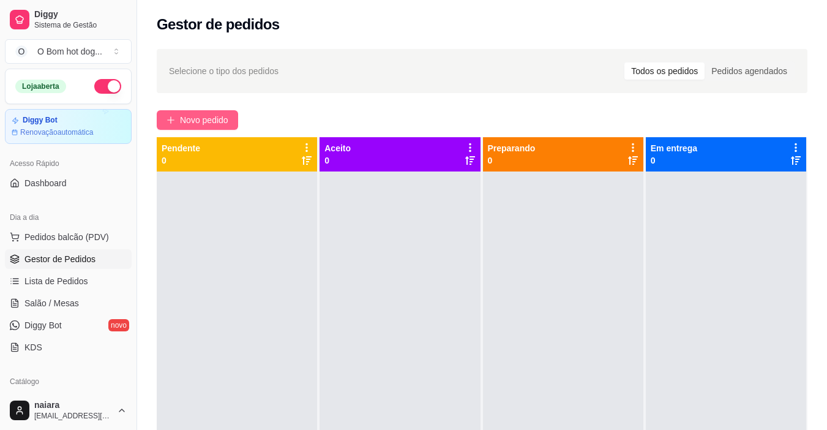
click at [200, 119] on span "Novo pedido" at bounding box center [204, 119] width 48 height 13
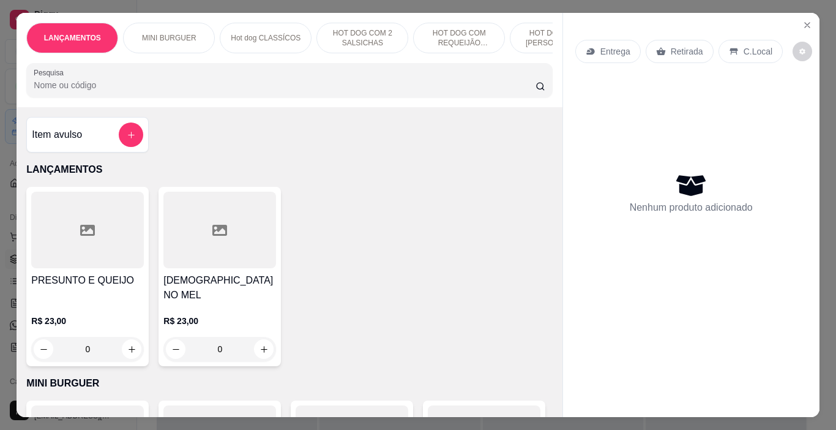
click at [692, 45] on p "Retirada" at bounding box center [687, 51] width 32 height 12
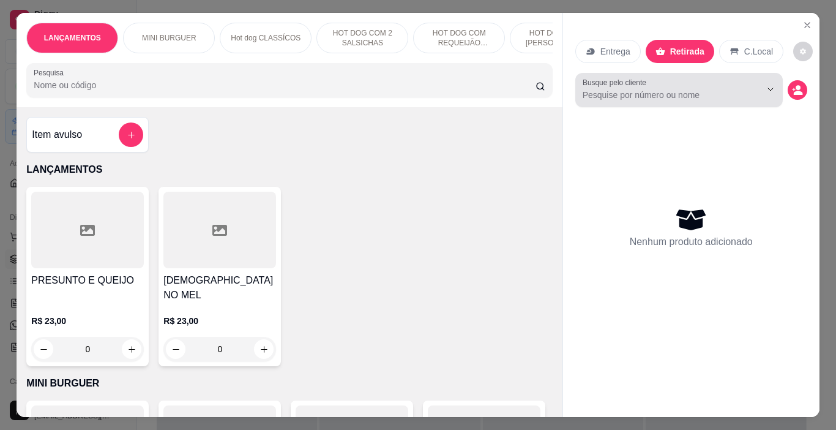
click at [674, 89] on input "Busque pelo cliente" at bounding box center [662, 95] width 159 height 12
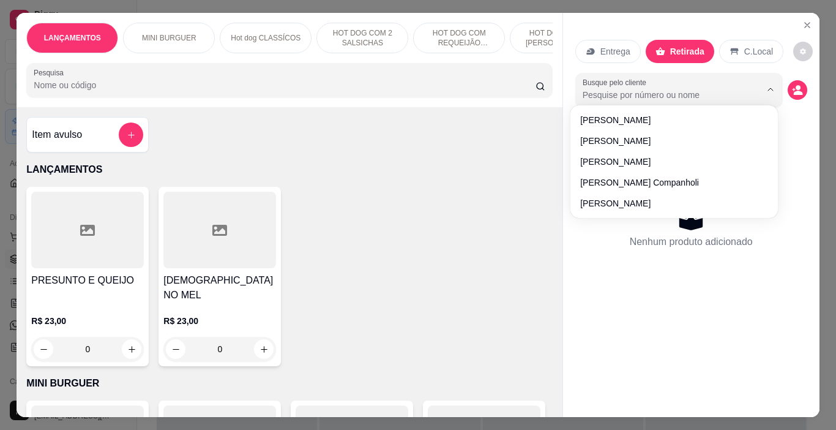
paste input "16 99794-4659"
type input "16 99794-4659"
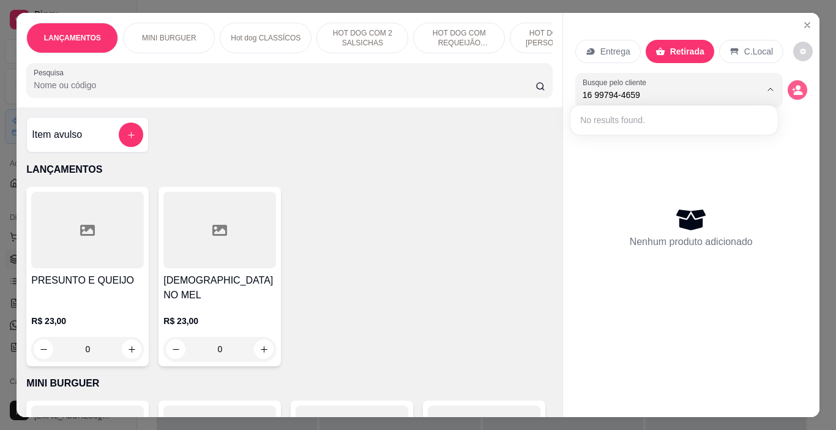
click at [788, 89] on button "decrease-product-quantity" at bounding box center [798, 90] width 20 height 20
click at [797, 87] on icon "decrease-product-quantity" at bounding box center [797, 89] width 10 height 10
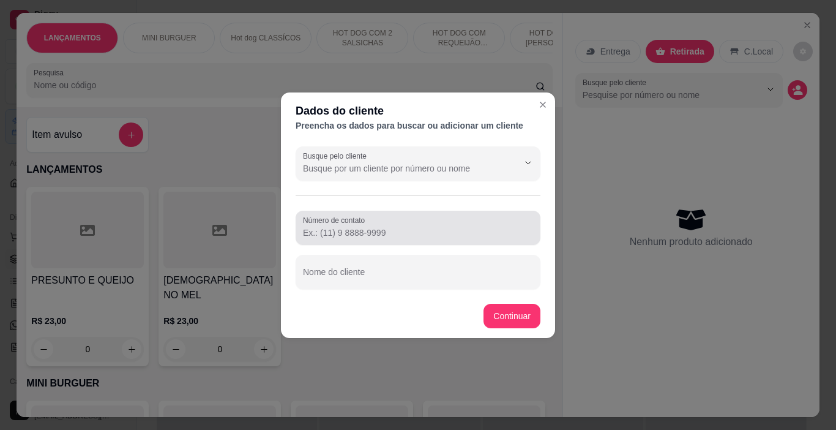
click at [365, 239] on div at bounding box center [418, 227] width 230 height 24
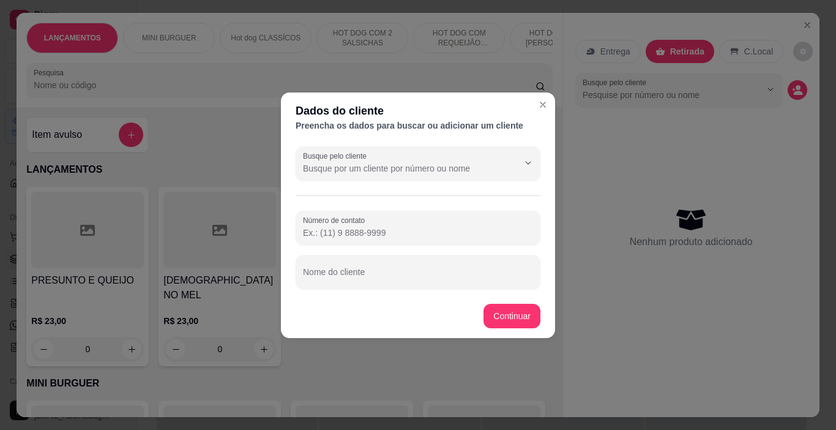
paste input "[PHONE_NUMBER]"
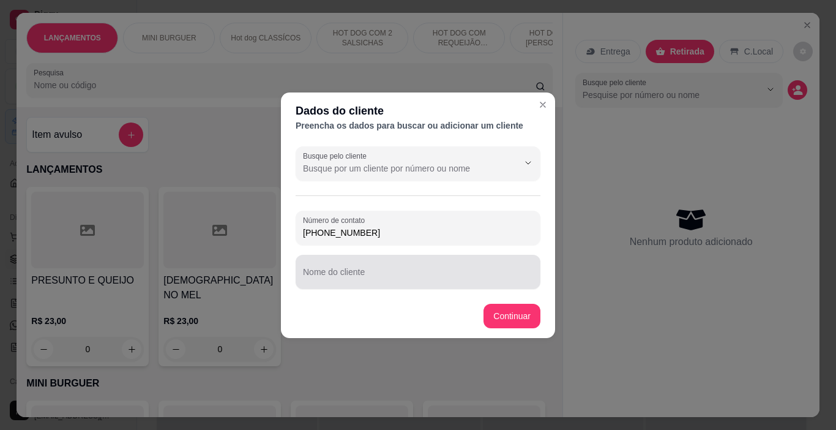
type input "[PHONE_NUMBER]"
click at [353, 282] on input "Nome do cliente" at bounding box center [418, 277] width 230 height 12
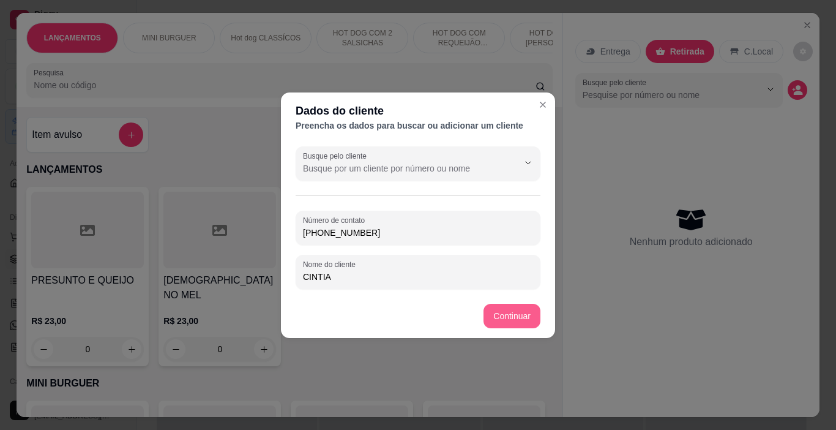
type input "CINTIA"
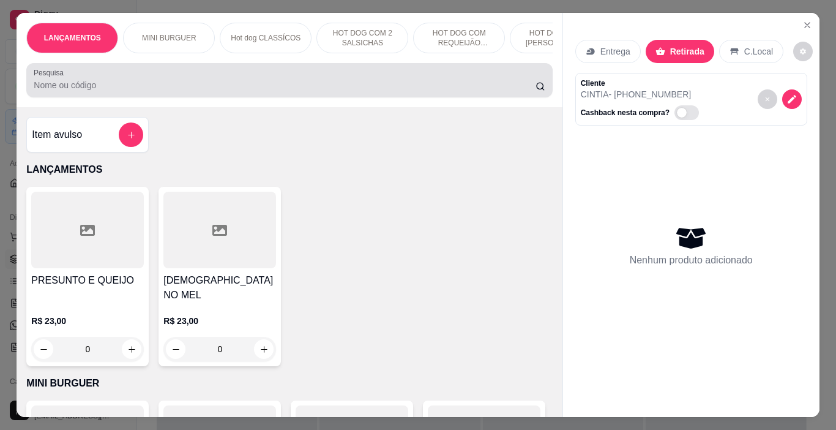
click at [81, 86] on input "Pesquisa" at bounding box center [285, 85] width 502 height 12
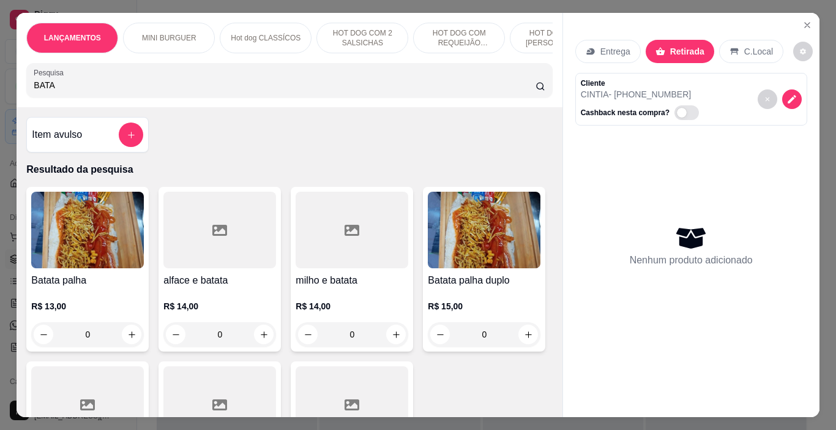
type input "BATA"
click at [198, 237] on div at bounding box center [219, 230] width 113 height 77
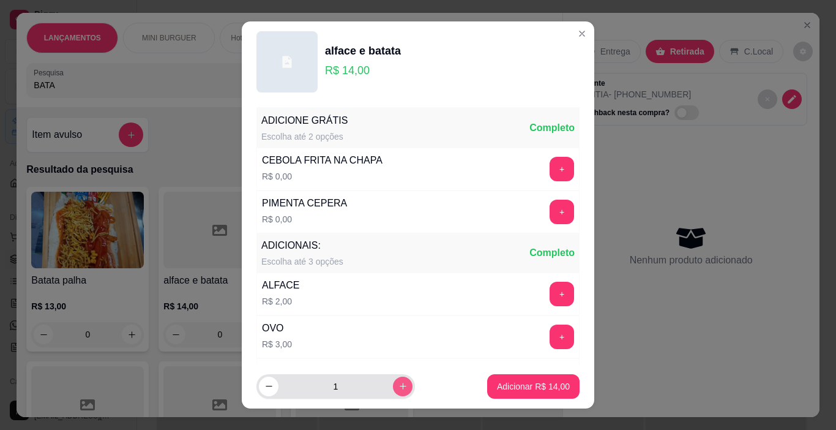
click at [394, 392] on button "increase-product-quantity" at bounding box center [403, 386] width 20 height 20
type input "2"
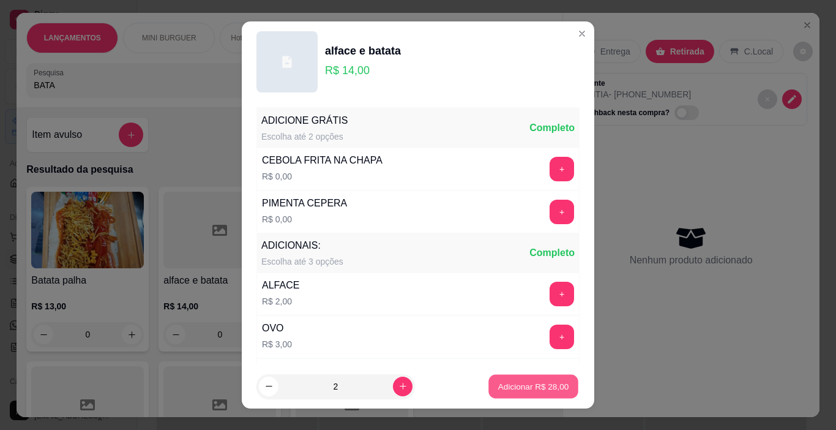
click at [509, 391] on p "Adicionar R$ 28,00" at bounding box center [533, 386] width 71 height 12
type input "2"
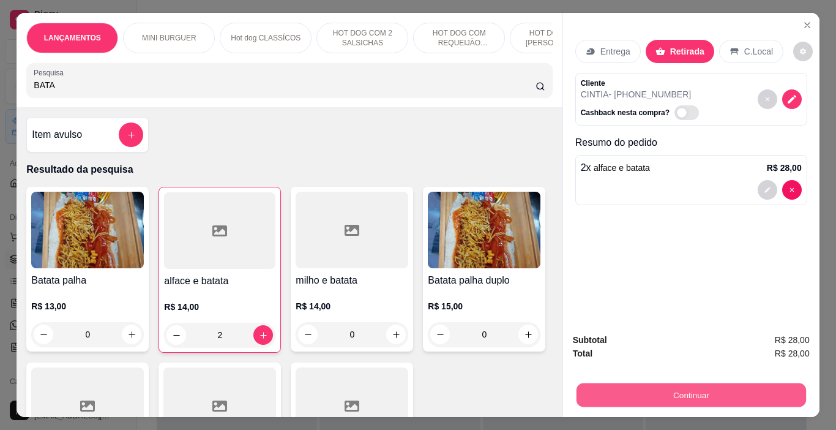
click at [661, 402] on div "Continuar" at bounding box center [691, 393] width 237 height 28
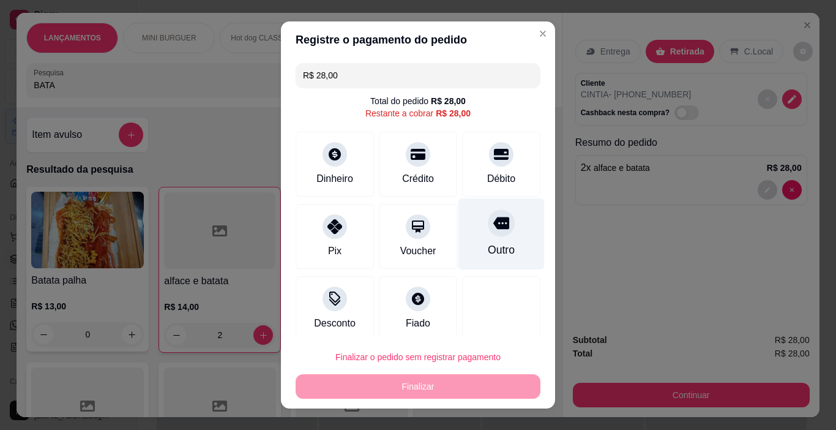
click at [491, 238] on div "Outro" at bounding box center [501, 234] width 86 height 72
type input "R$ 0,00"
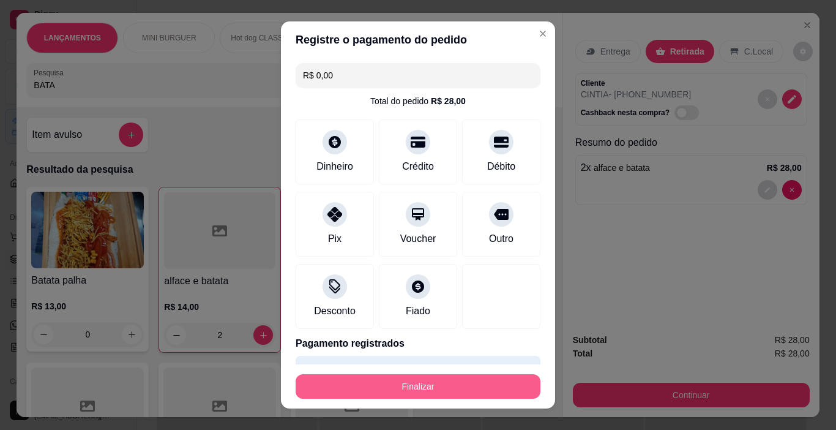
click at [448, 397] on button "Finalizar" at bounding box center [418, 386] width 245 height 24
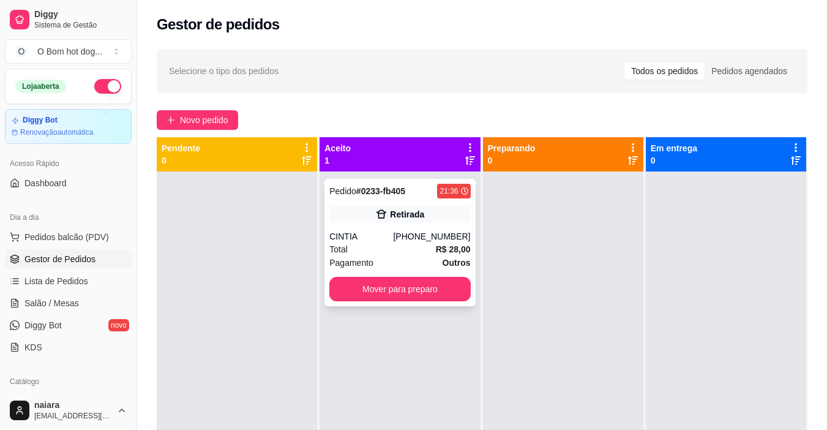
click at [347, 226] on div "Pedido # 0233-fb405 21:36 Retirada CINTIA [PHONE_NUMBER] Total R$ 28,00 Pagamen…" at bounding box center [399, 242] width 151 height 127
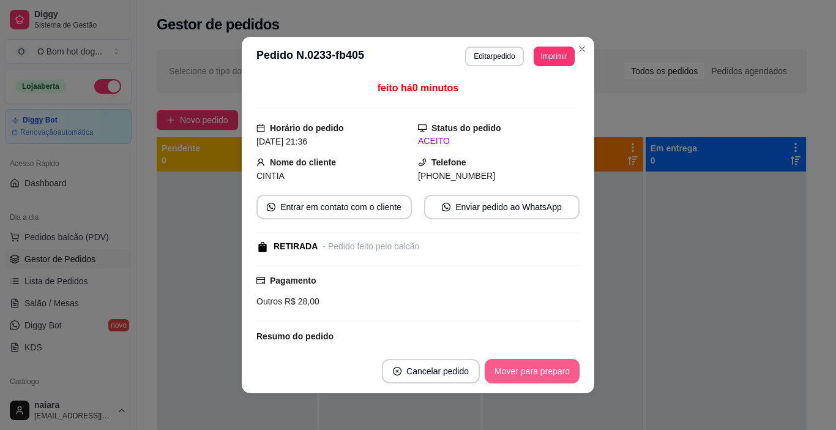
click at [531, 372] on button "Mover para preparo" at bounding box center [532, 371] width 95 height 24
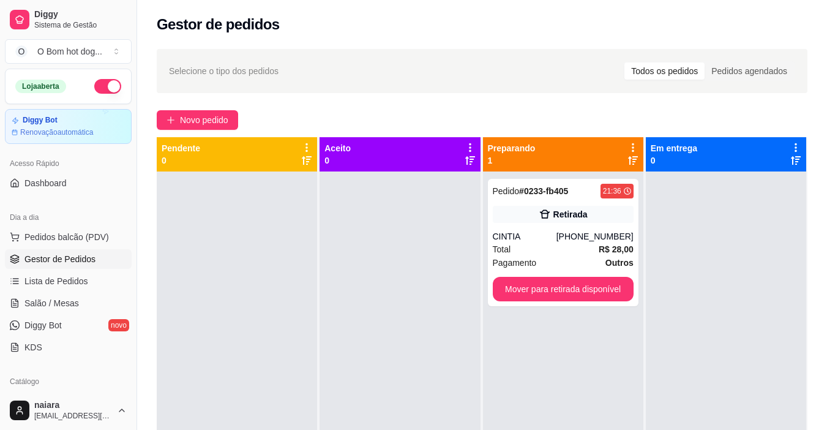
click at [209, 106] on div "Selecione o tipo dos pedidos Todos os pedidos Pedidos agendados Novo pedido Pen…" at bounding box center [482, 312] width 690 height 540
click at [212, 116] on span "Novo pedido" at bounding box center [204, 119] width 48 height 13
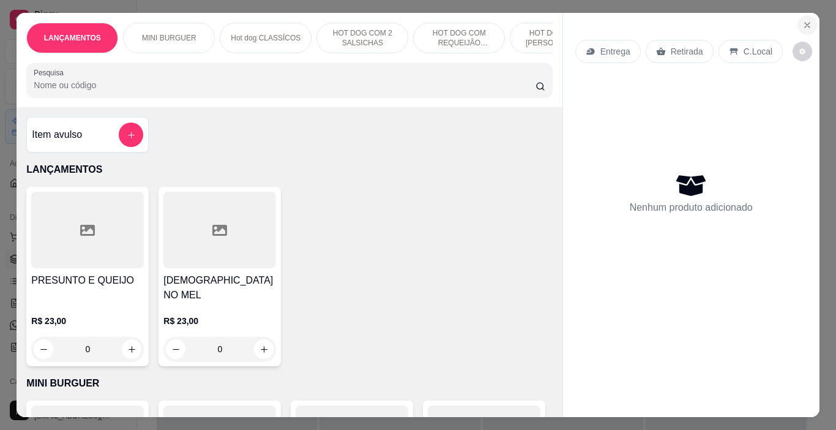
click at [807, 20] on icon "Close" at bounding box center [807, 25] width 10 height 10
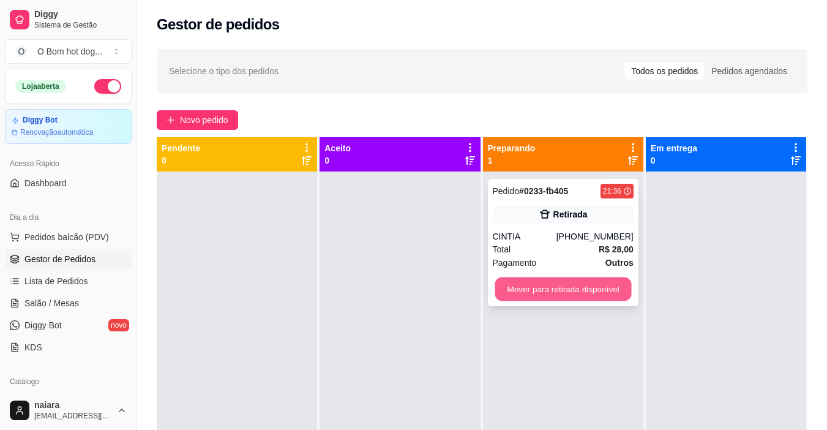
click at [591, 285] on button "Mover para retirada disponível" at bounding box center [563, 289] width 136 height 24
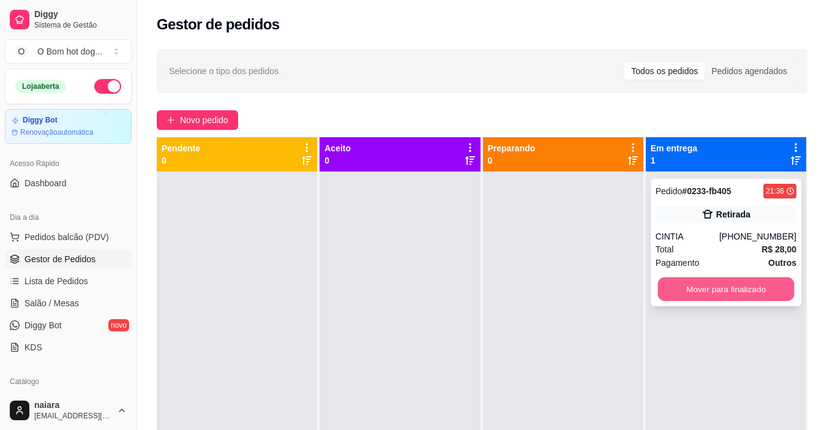
click at [736, 288] on button "Mover para finalizado" at bounding box center [725, 289] width 136 height 24
